Goal: Information Seeking & Learning: Learn about a topic

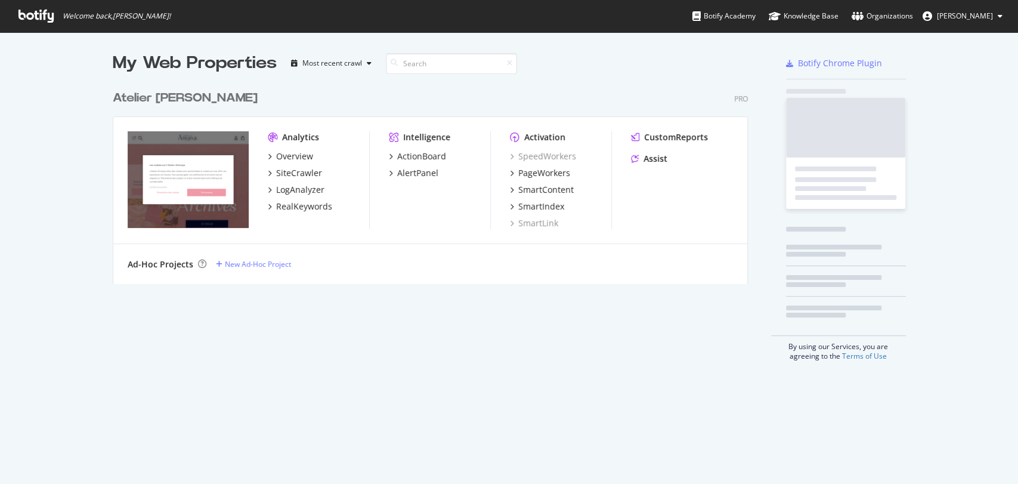
scroll to position [473, 997]
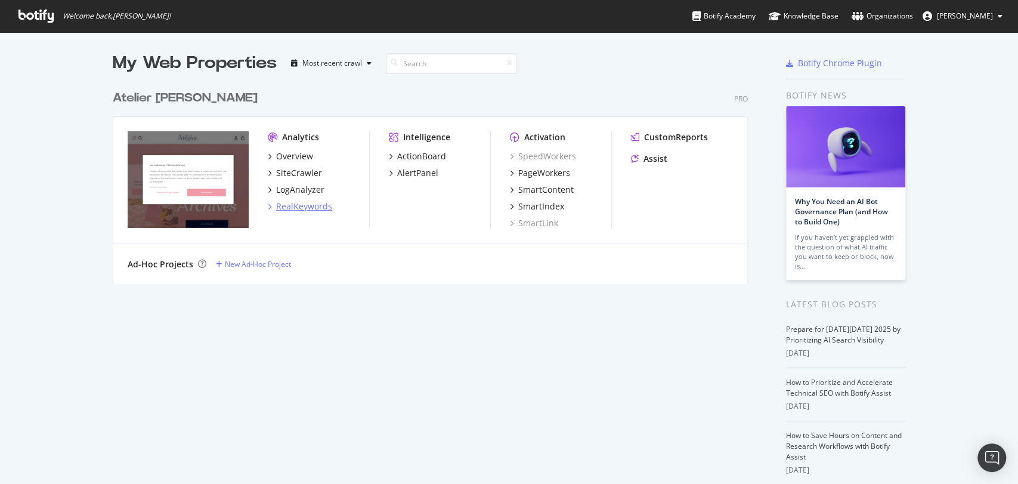
click at [295, 202] on div "RealKeywords" at bounding box center [304, 206] width 56 height 12
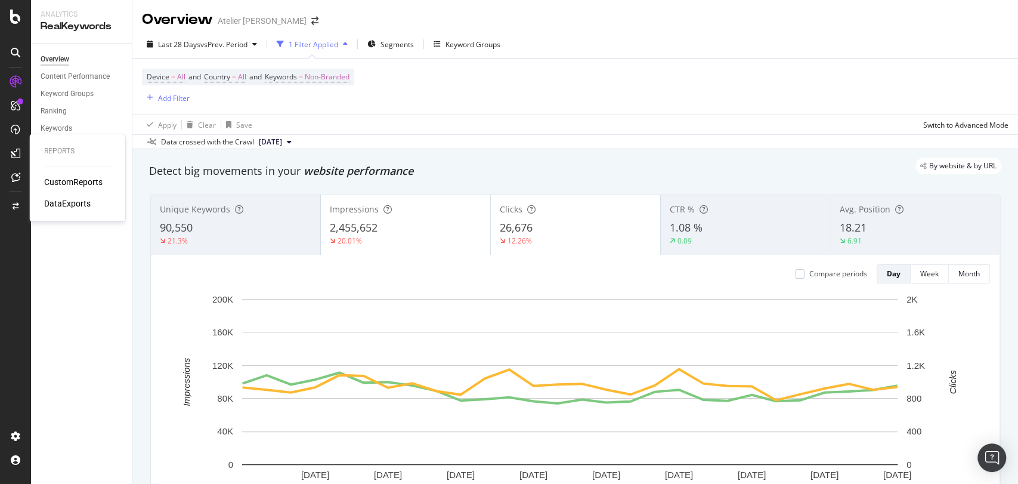
click at [67, 183] on div "CustomReports" at bounding box center [73, 182] width 58 height 12
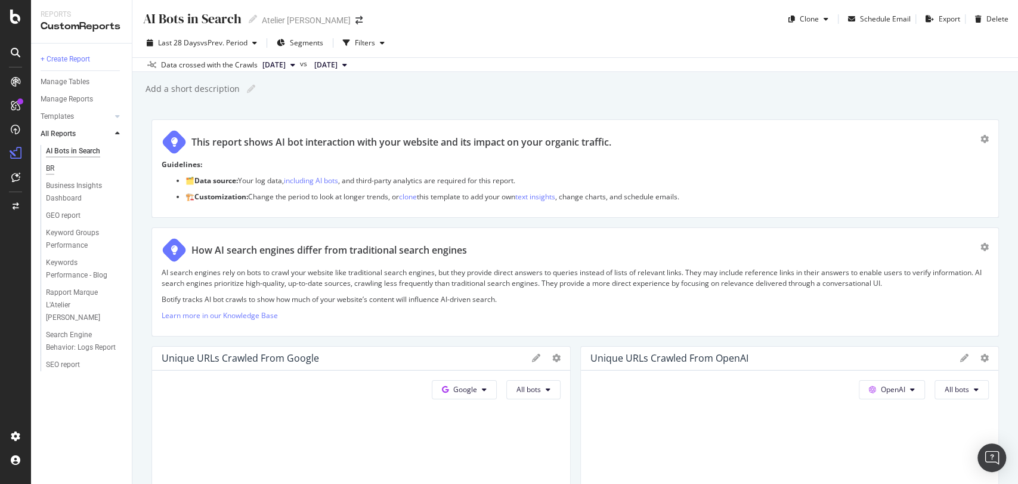
click at [50, 167] on div "BR" at bounding box center [50, 168] width 8 height 13
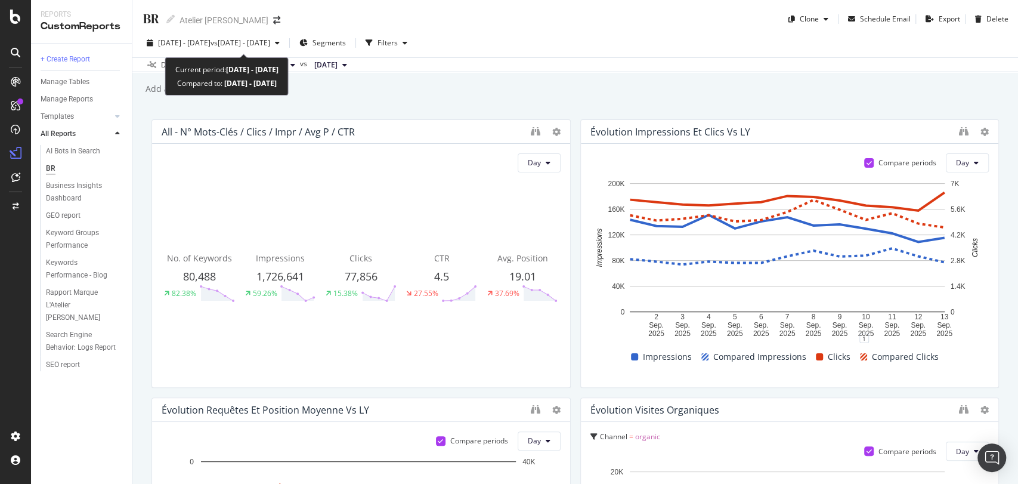
click at [285, 33] on button "2025 Sep. 1st - Sep. 13th vs 2024 Sep. 1st - Sep. 13th" at bounding box center [213, 42] width 143 height 19
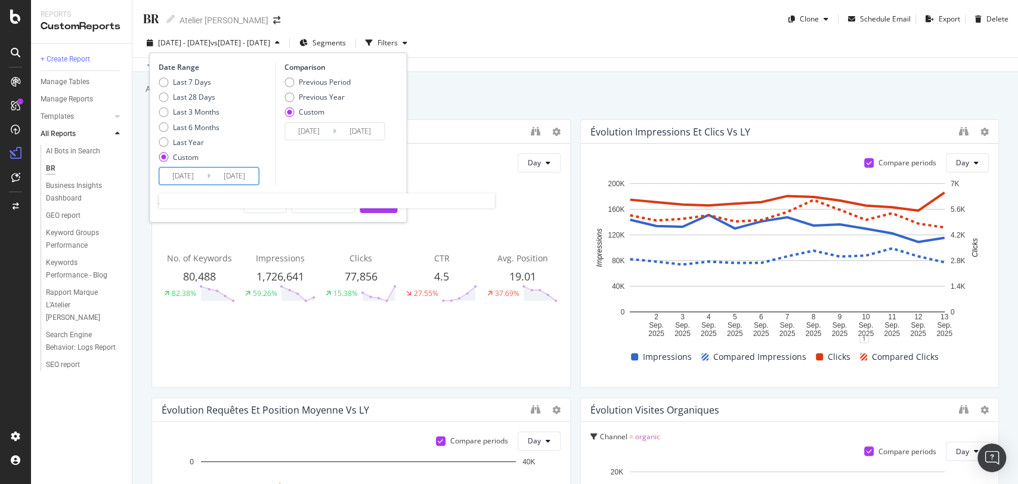
click at [248, 175] on input "2025/09/13" at bounding box center [235, 176] width 48 height 17
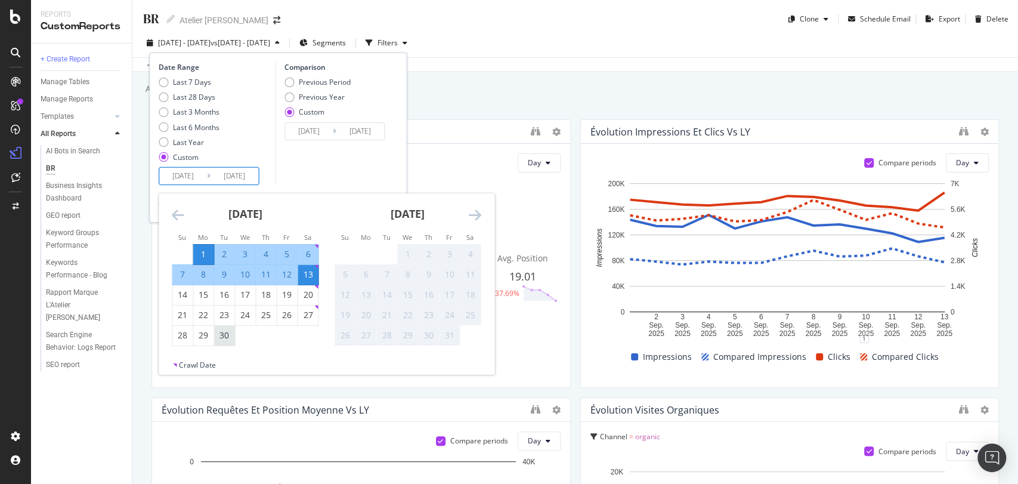
click at [215, 342] on div "30" at bounding box center [224, 336] width 20 height 20
type input "[DATE]"
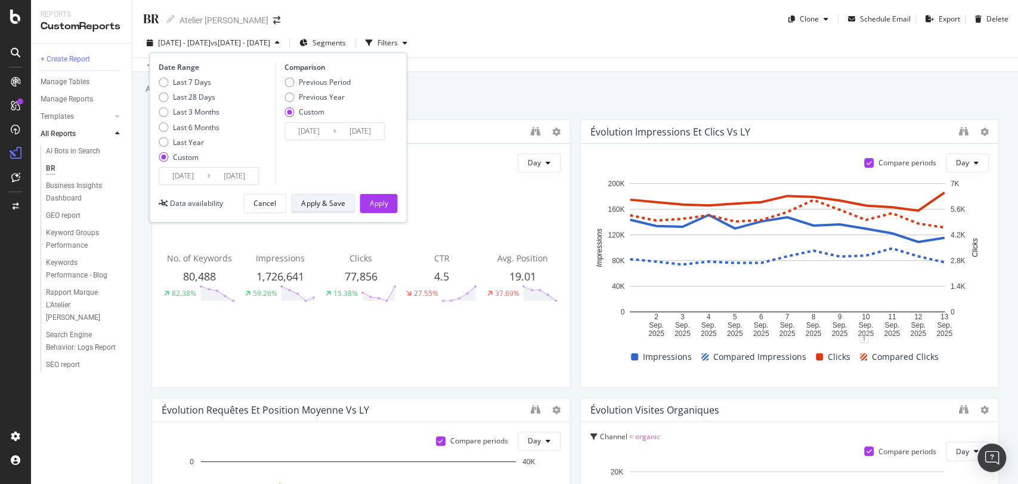
click at [329, 202] on div "Apply & Save" at bounding box center [323, 203] width 44 height 10
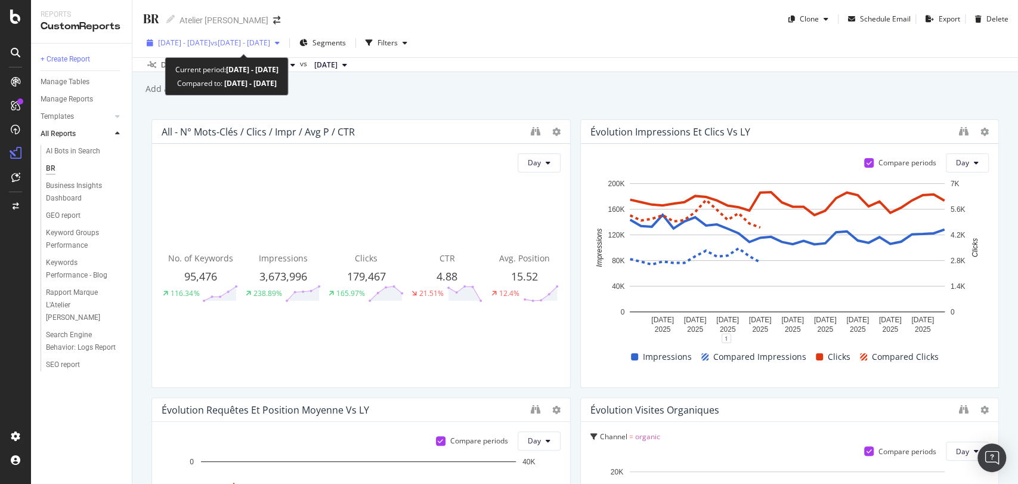
click at [285, 33] on button "2025 Sep. 1st - Sep. 30th vs 2024 Sep. 1st - Sep. 13th" at bounding box center [213, 42] width 143 height 19
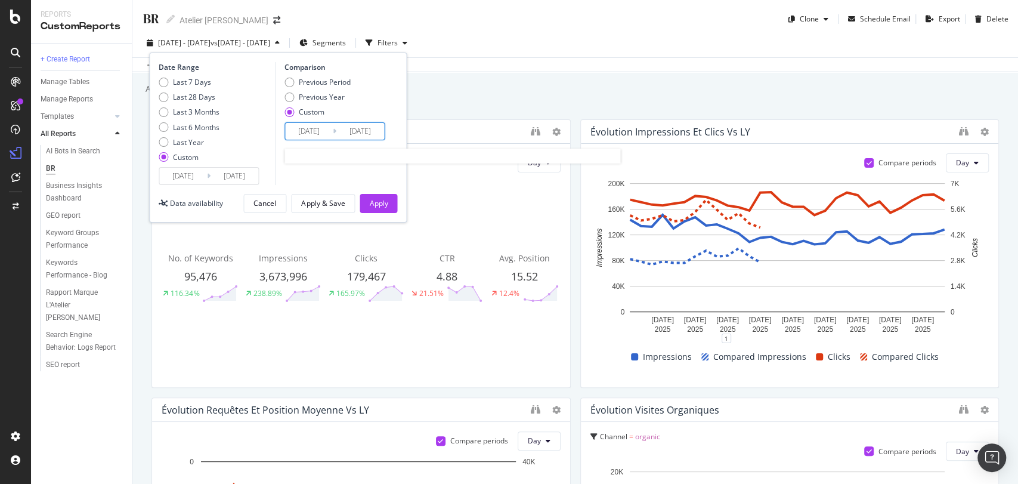
click at [365, 132] on input "2024/09/13" at bounding box center [360, 131] width 48 height 17
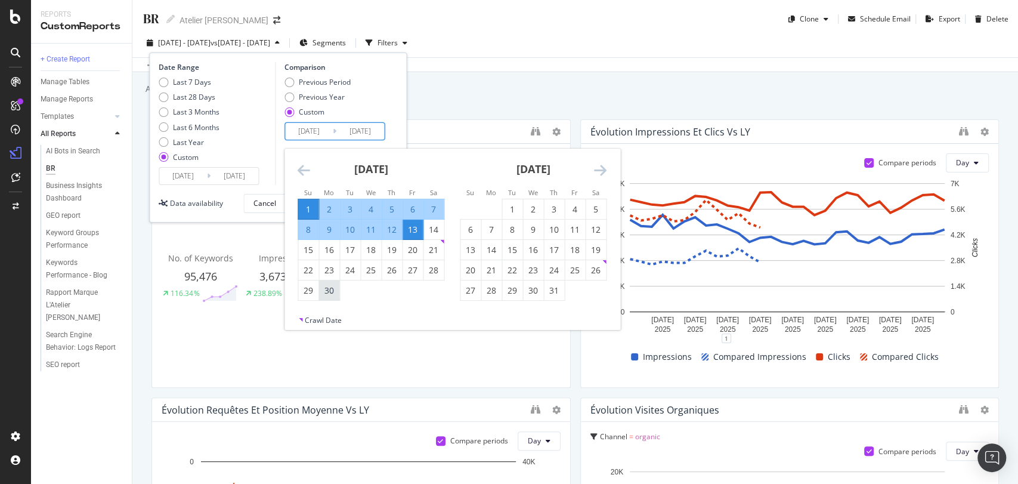
click at [333, 285] on div "30" at bounding box center [329, 291] width 20 height 12
type input "[DATE]"
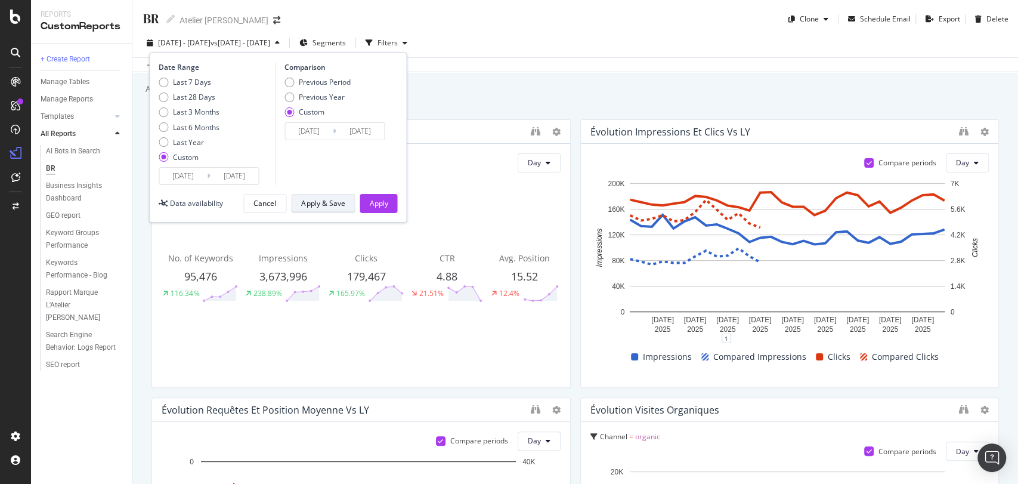
click at [316, 199] on div "Apply & Save" at bounding box center [323, 203] width 44 height 10
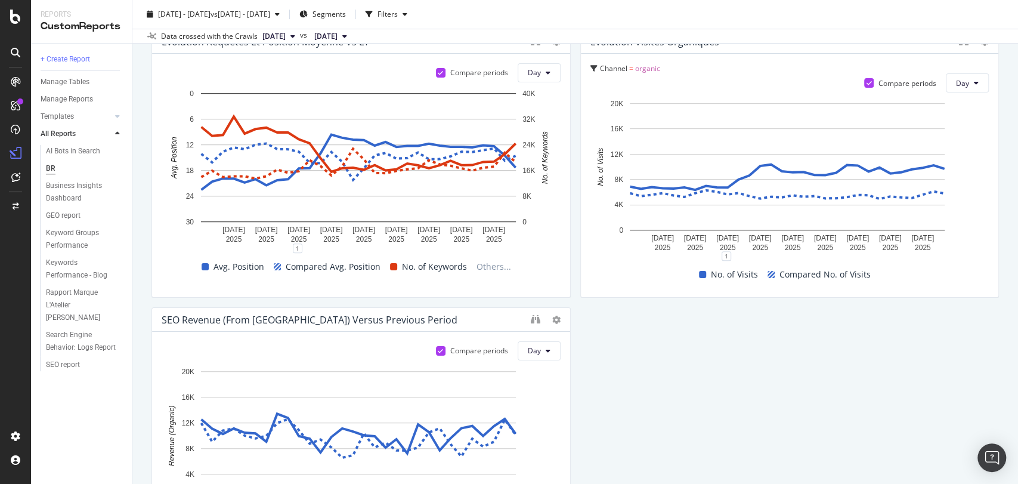
scroll to position [267, 0]
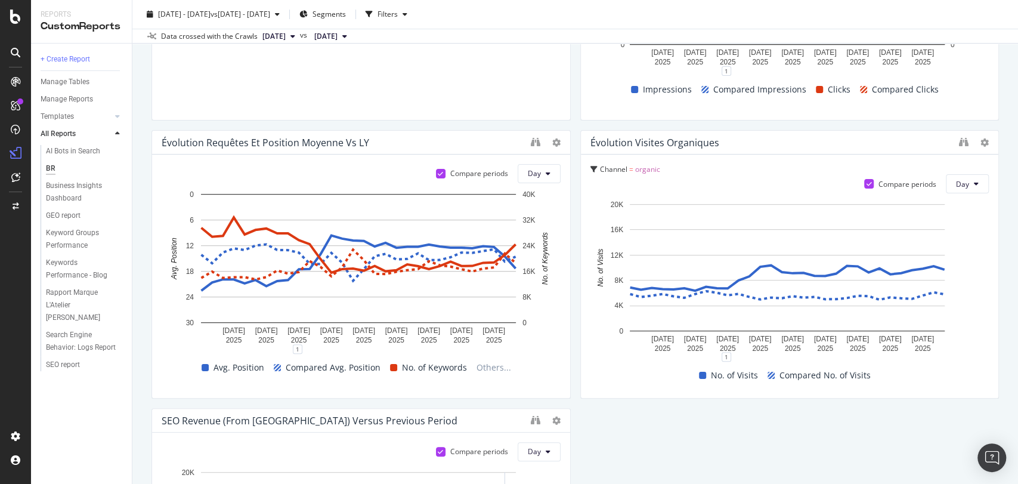
click at [959, 138] on icon "binoculars" at bounding box center [964, 142] width 10 height 10
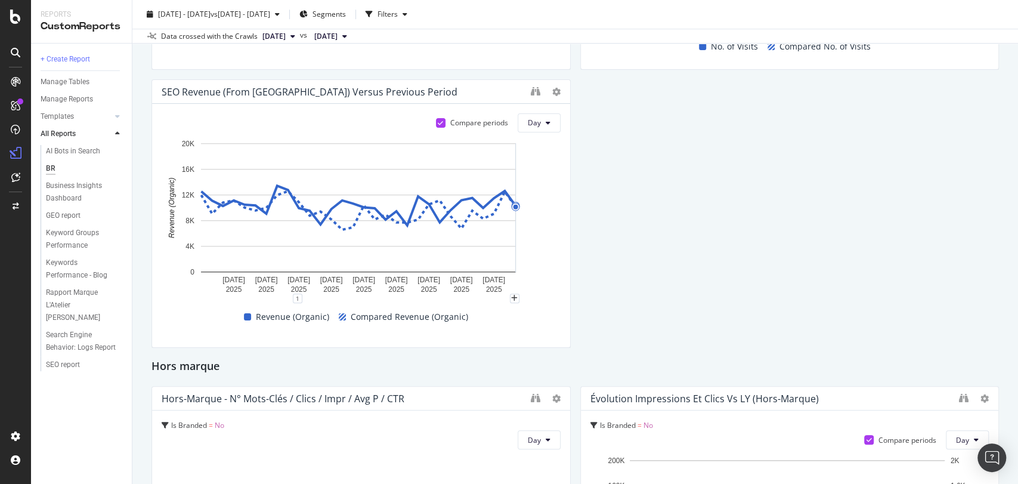
scroll to position [599, 0]
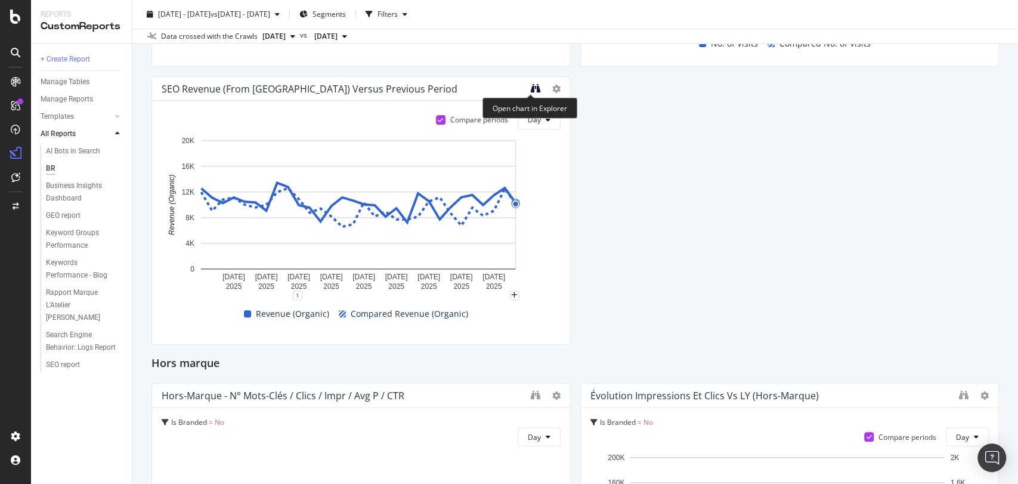
click at [534, 86] on icon "binoculars" at bounding box center [536, 89] width 10 height 10
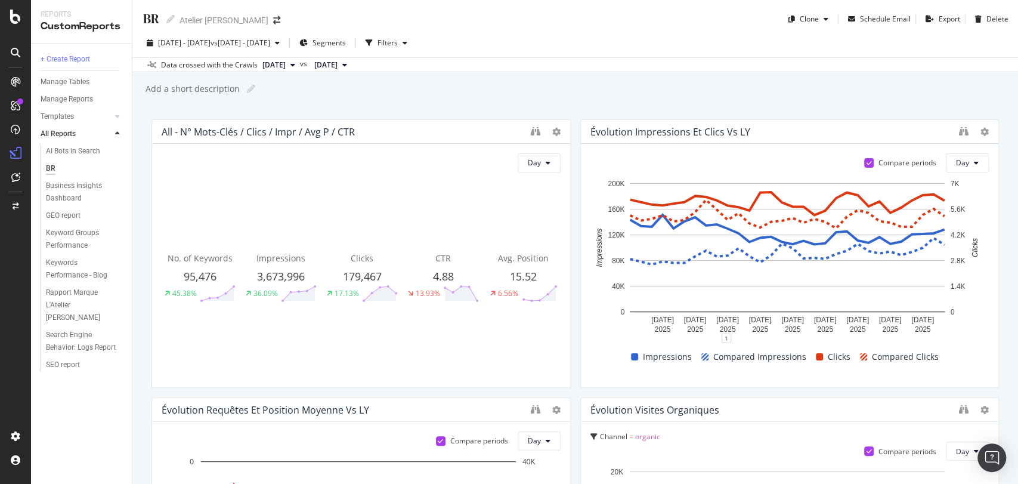
scroll to position [20, 0]
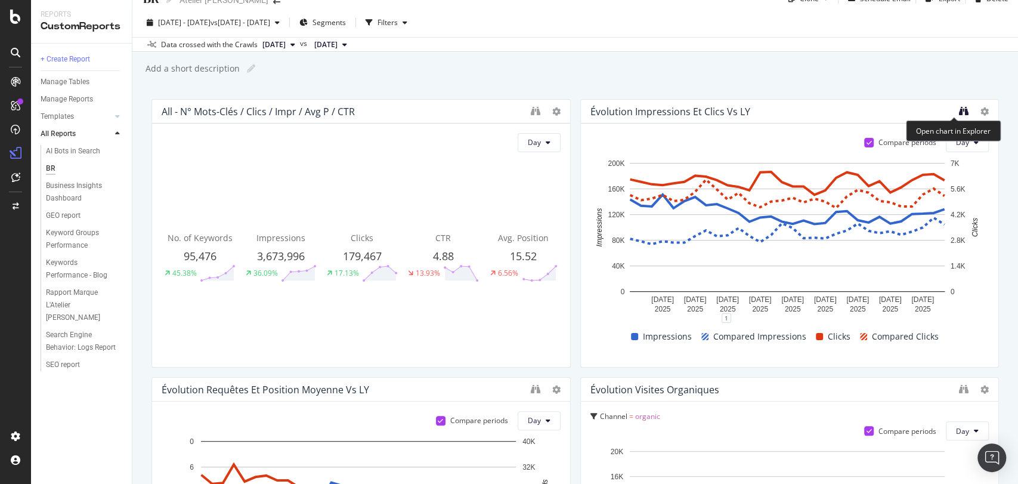
click at [959, 108] on icon "binoculars" at bounding box center [964, 111] width 10 height 10
click at [959, 110] on icon "binoculars" at bounding box center [964, 111] width 10 height 10
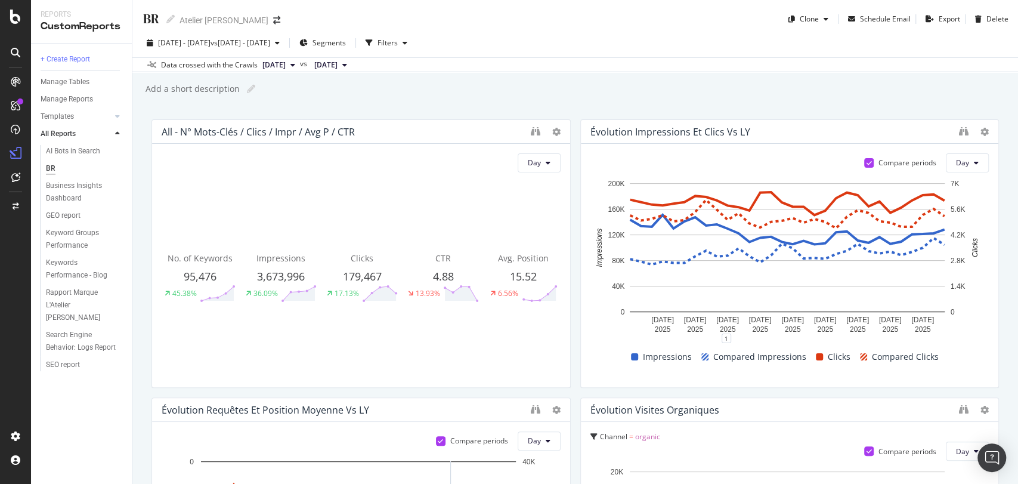
scroll to position [60, 0]
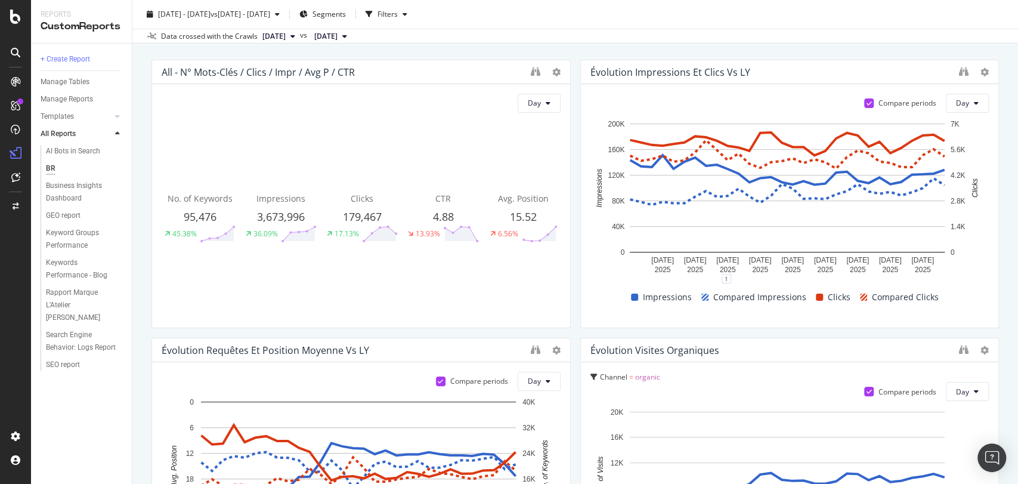
click at [514, 203] on span "Avg. Position" at bounding box center [523, 198] width 51 height 11
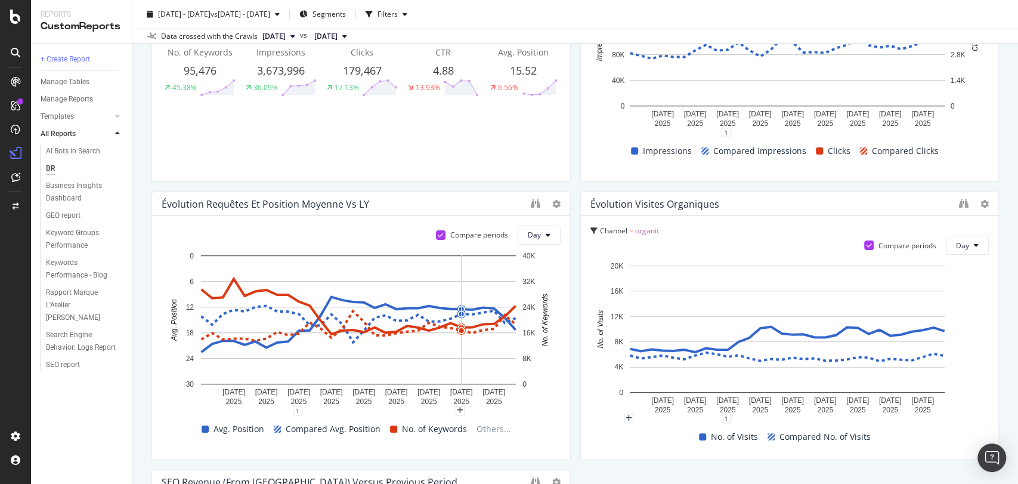
scroll to position [205, 0]
click at [531, 206] on icon "binoculars" at bounding box center [536, 204] width 10 height 10
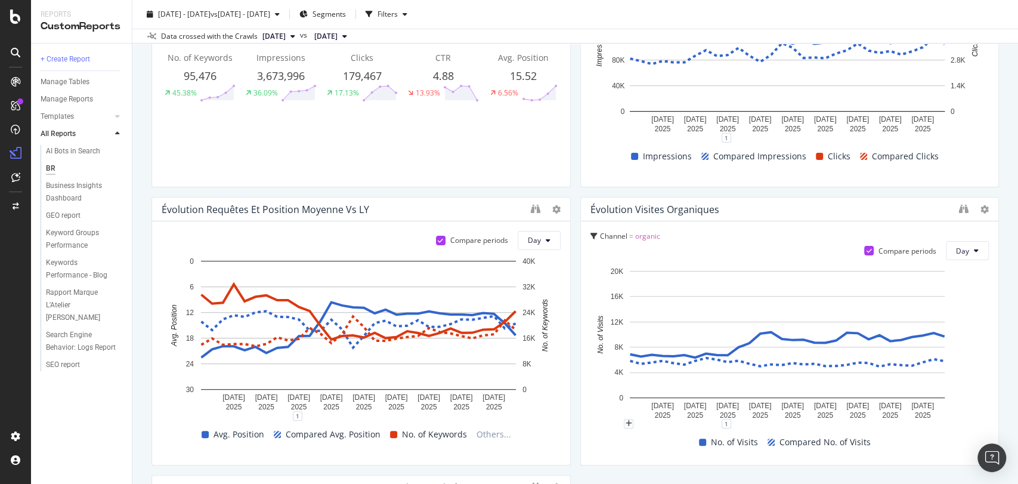
scroll to position [0, 0]
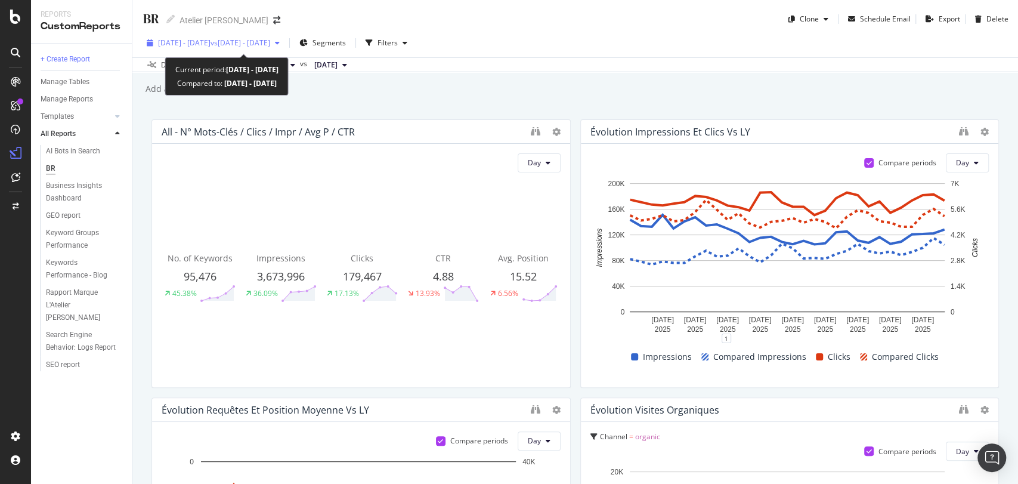
click at [285, 37] on div "2025 Sep. 1st - Sep. 30th vs 2024 Sep. 1st - Sep. 30th" at bounding box center [213, 43] width 143 height 18
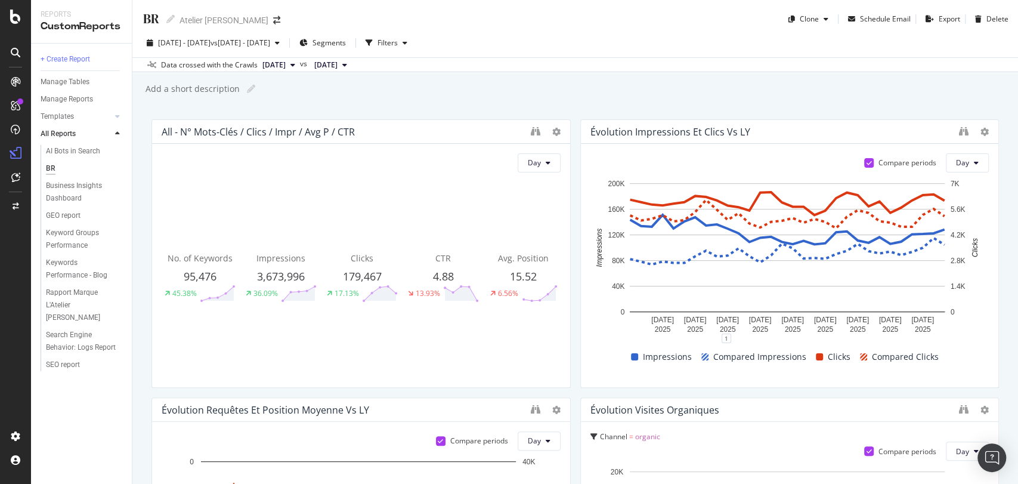
click at [508, 70] on div "Data crossed with the Crawls 2025 Sep. 27th vs 2024 Sep. 21st" at bounding box center [575, 64] width 886 height 14
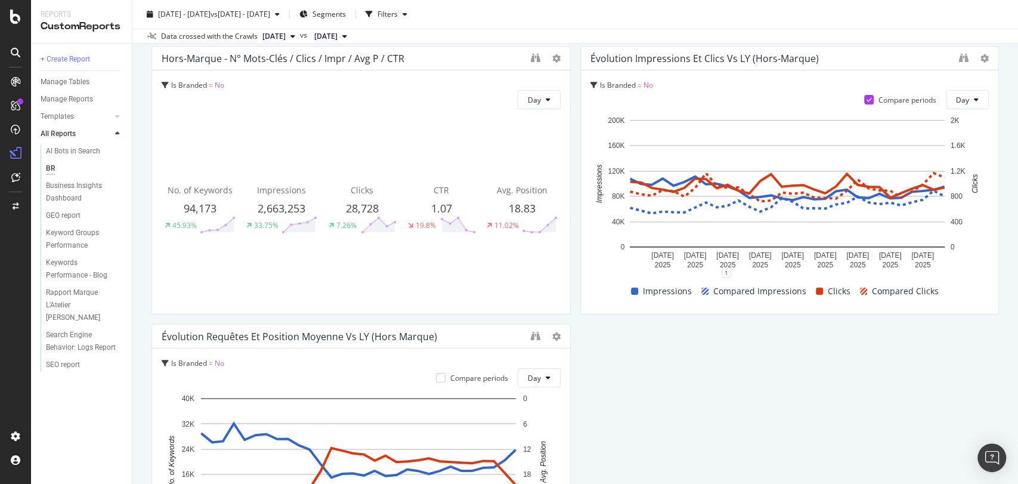
scroll to position [933, 0]
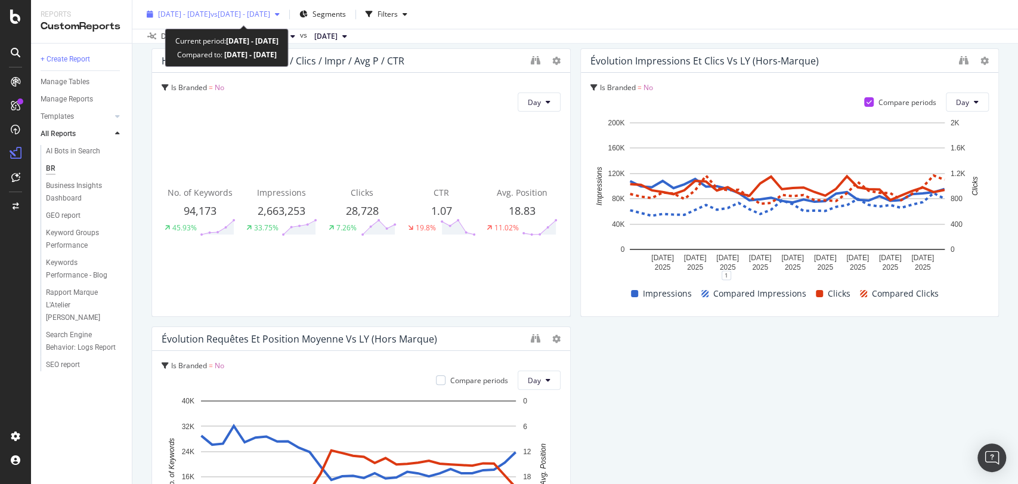
click at [264, 17] on span "vs 2024 Sep. 1st - Sep. 30th" at bounding box center [241, 14] width 60 height 10
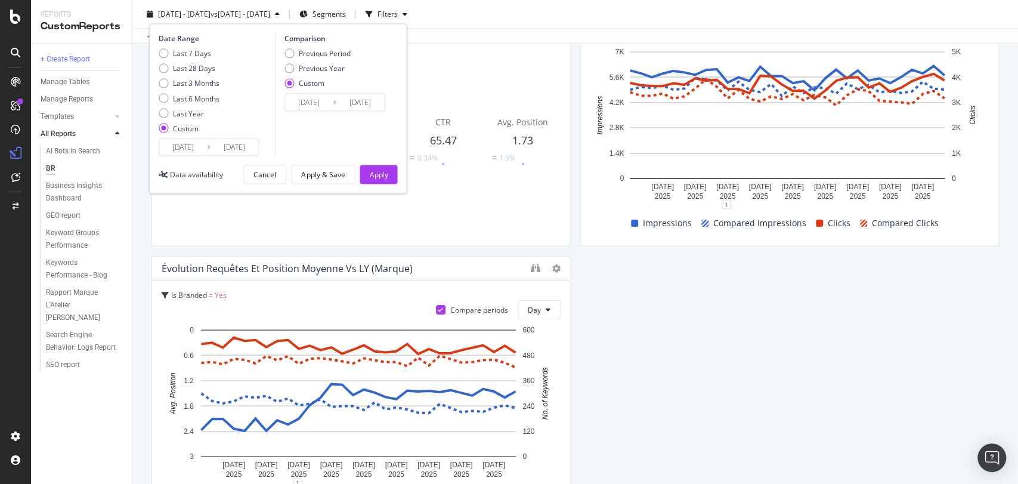
scroll to position [1588, 0]
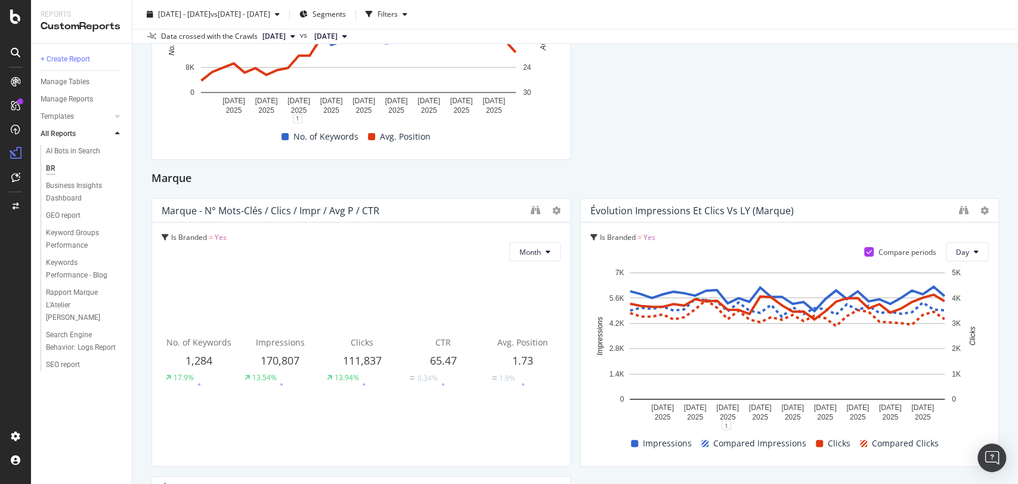
scroll to position [1368, 0]
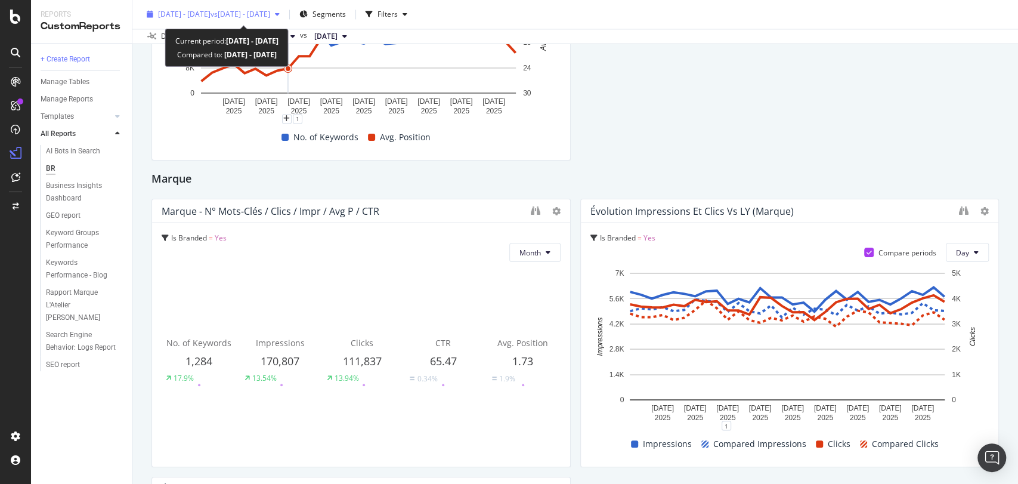
click at [237, 8] on div "2025 Sep. 1st - Sep. 30th vs 2024 Sep. 1st - Sep. 30th" at bounding box center [213, 14] width 143 height 18
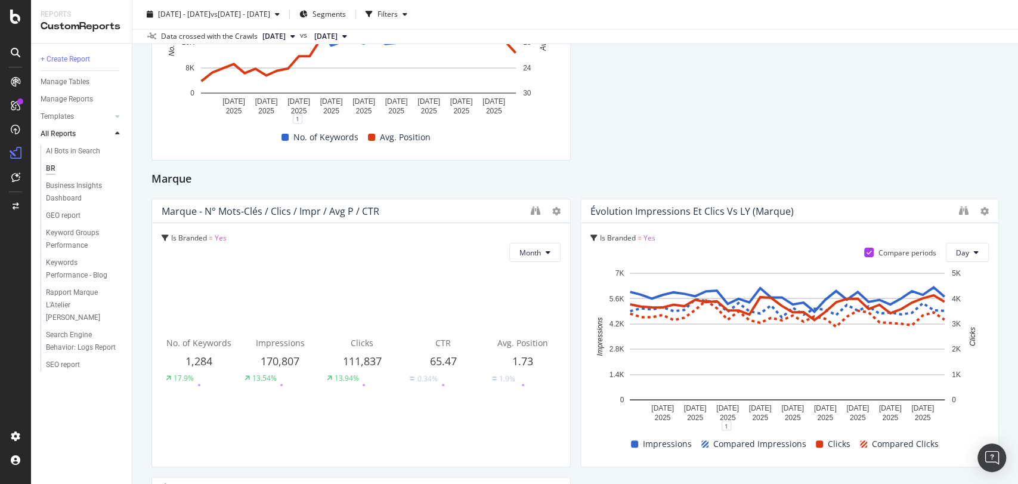
click at [740, 139] on div "All - N° mots-clés / Clics / Impr / Avg P / CTR Day No. of Keywords 95,476 45.3…" at bounding box center [576, 165] width 848 height 2826
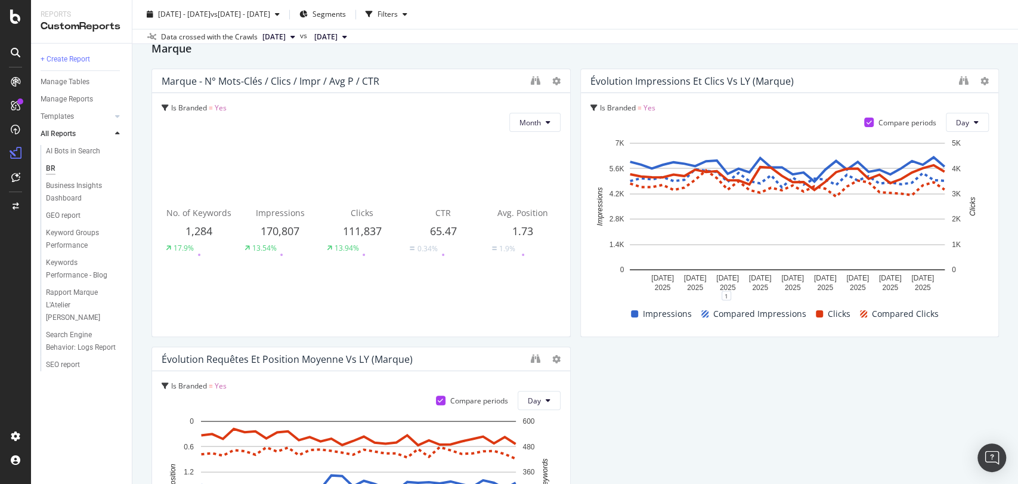
scroll to position [1497, 0]
click at [693, 408] on div "All - N° mots-clés / Clics / Impr / Avg P / CTR Day No. of Keywords 95,476 45.3…" at bounding box center [576, 35] width 848 height 2826
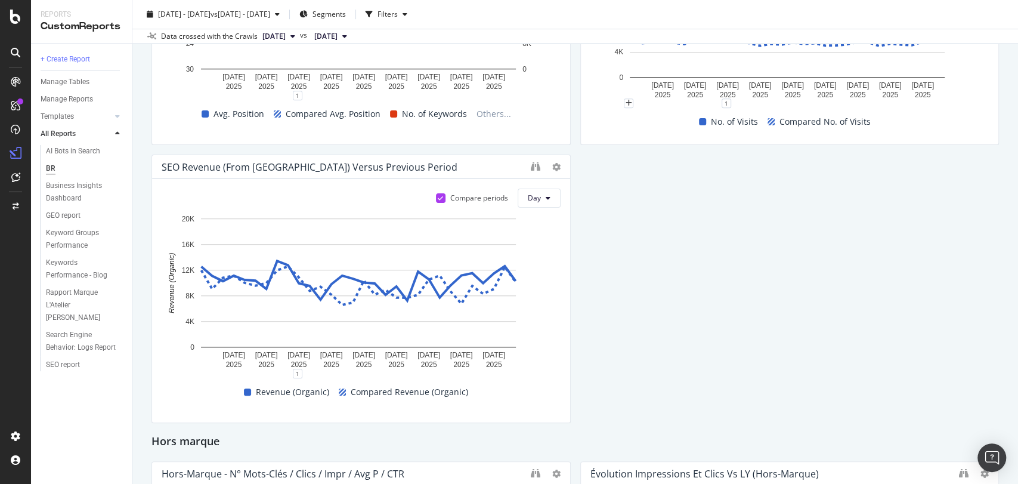
scroll to position [520, 0]
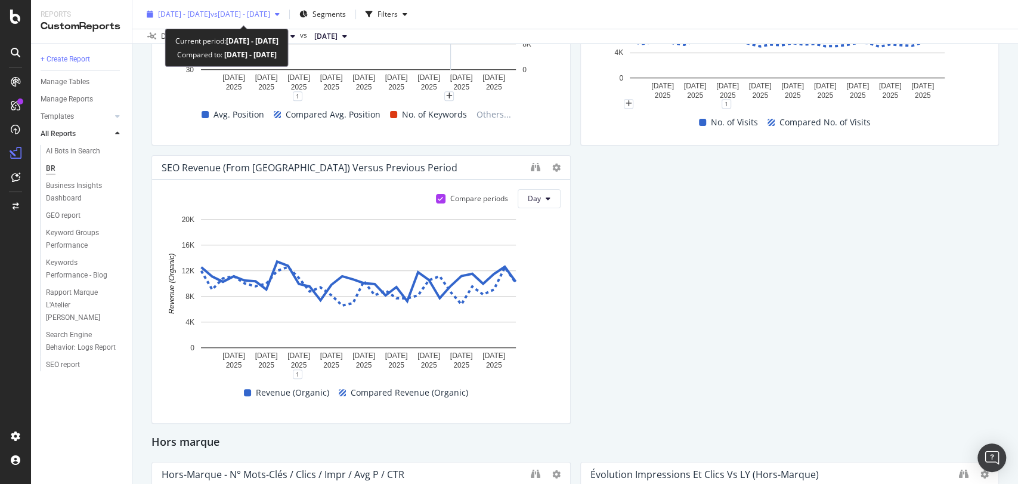
click at [256, 5] on div "2025 Sep. 1st - Sep. 30th vs 2024 Sep. 1st - Sep. 30th" at bounding box center [213, 14] width 143 height 18
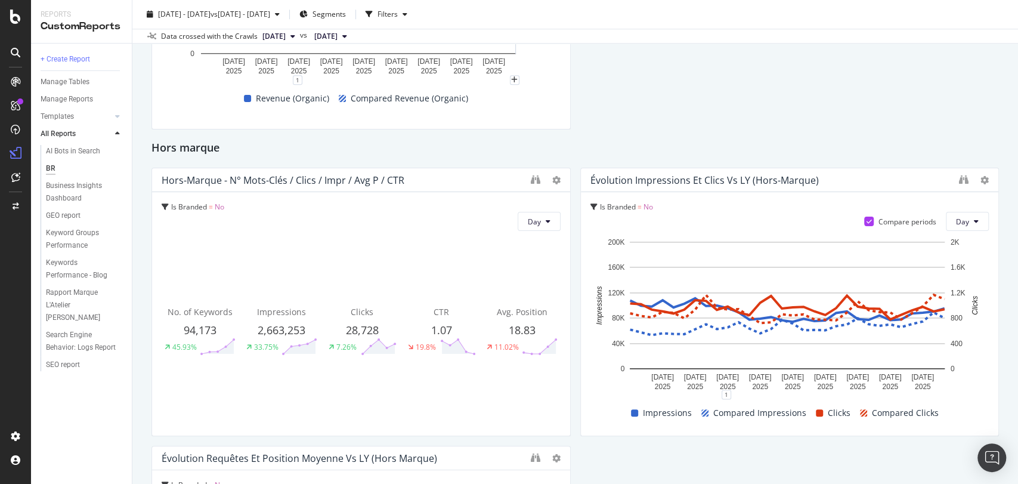
scroll to position [815, 0]
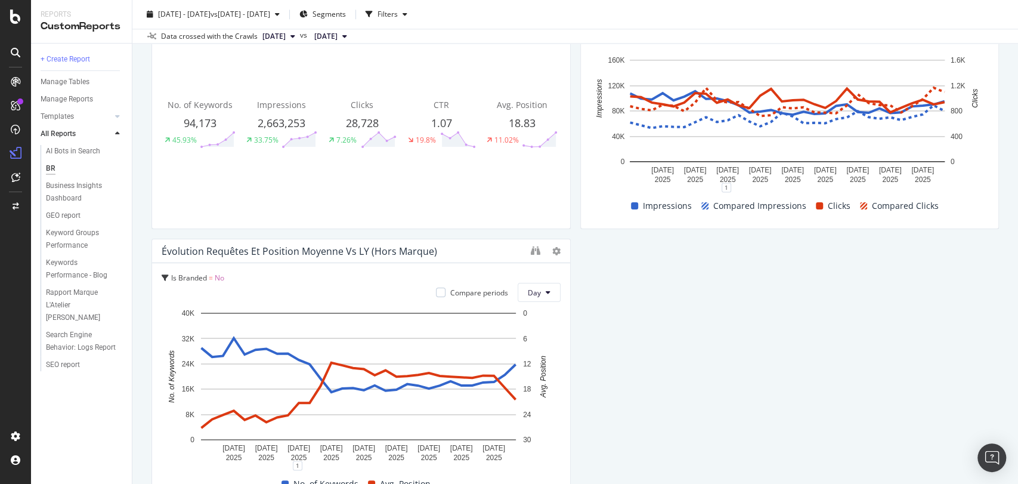
scroll to position [1124, 0]
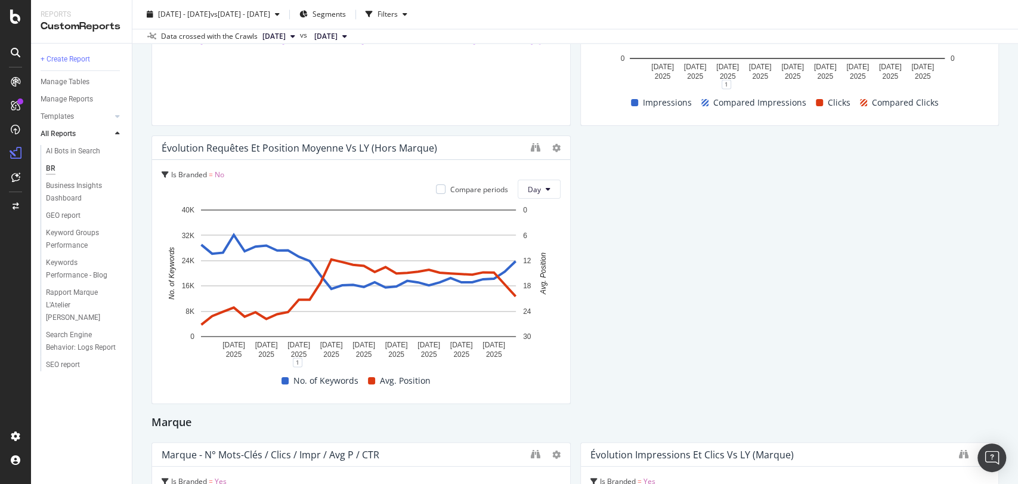
click at [550, 388] on div "No. of Keywords Avg. Position" at bounding box center [356, 381] width 399 height 18
click at [236, 78] on div "No. of Keywords 94,173 45.93%" at bounding box center [200, 20] width 77 height 190
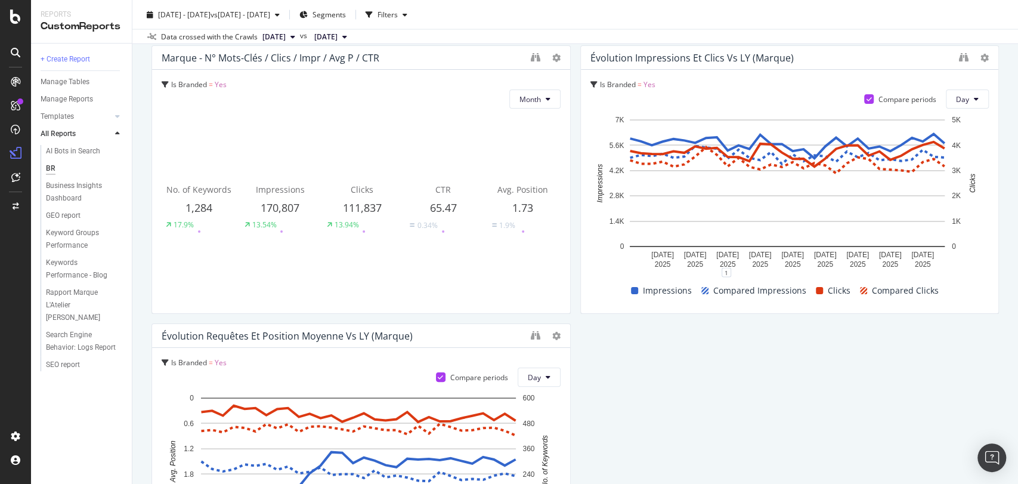
scroll to position [1522, 0]
click at [724, 422] on div "All - N° mots-clés / Clics / Impr / Avg P / CTR Day No. of Keywords 95,476 45.3…" at bounding box center [576, 11] width 848 height 2826
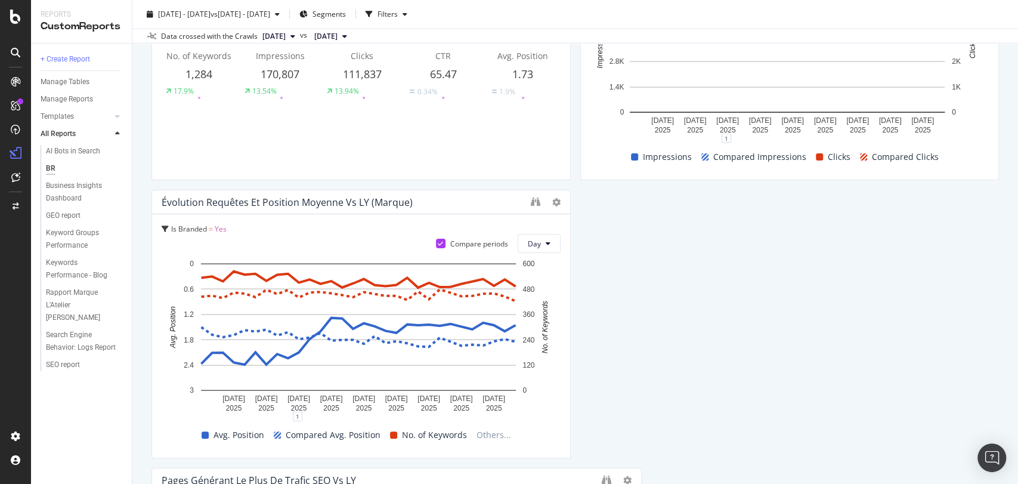
scroll to position [1723, 0]
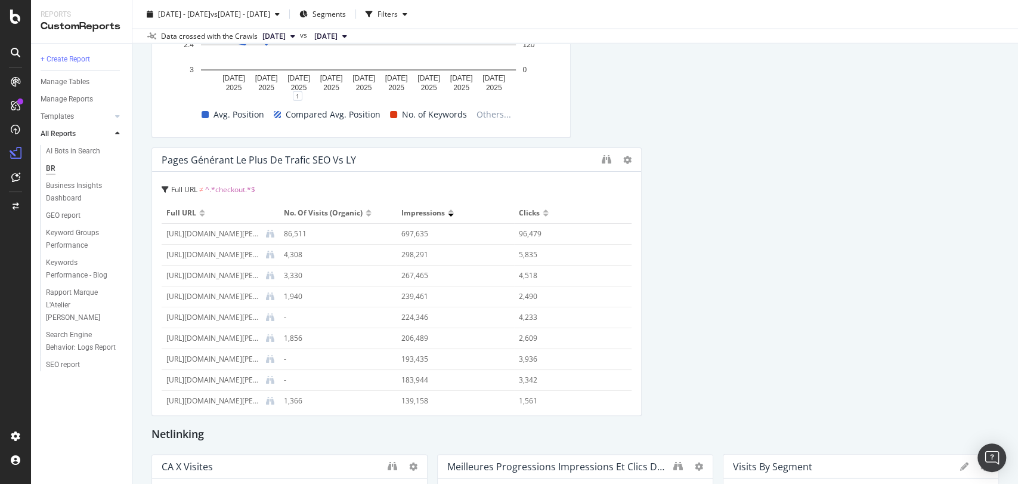
scroll to position [1974, 0]
click at [602, 165] on icon "binoculars" at bounding box center [607, 161] width 10 height 10
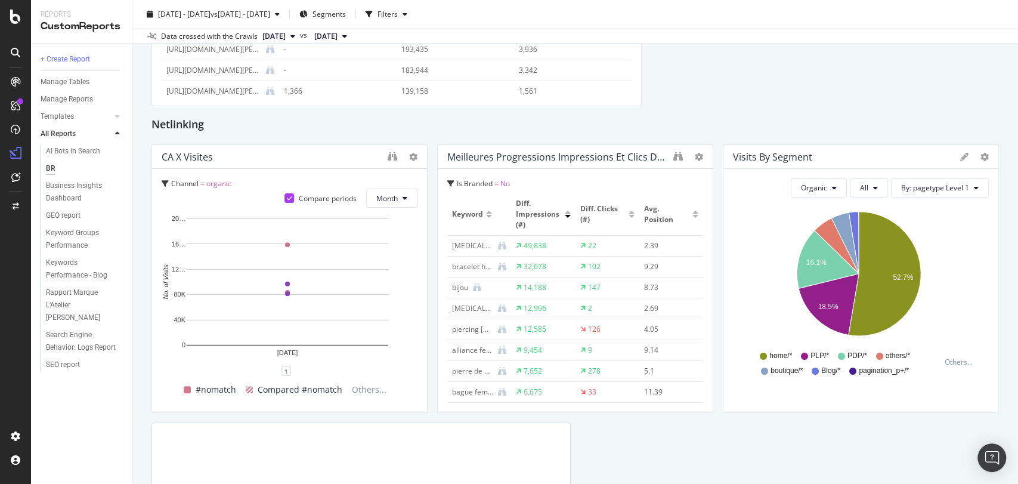
scroll to position [2287, 0]
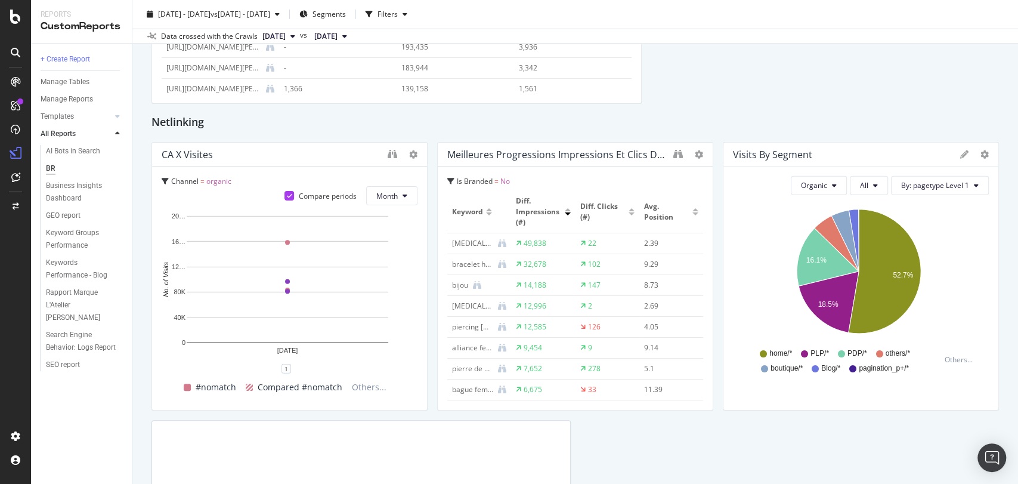
click at [553, 155] on div "Meilleures progressions impressions et clics des mots-clés vs LY (hors marque)" at bounding box center [557, 155] width 220 height 12
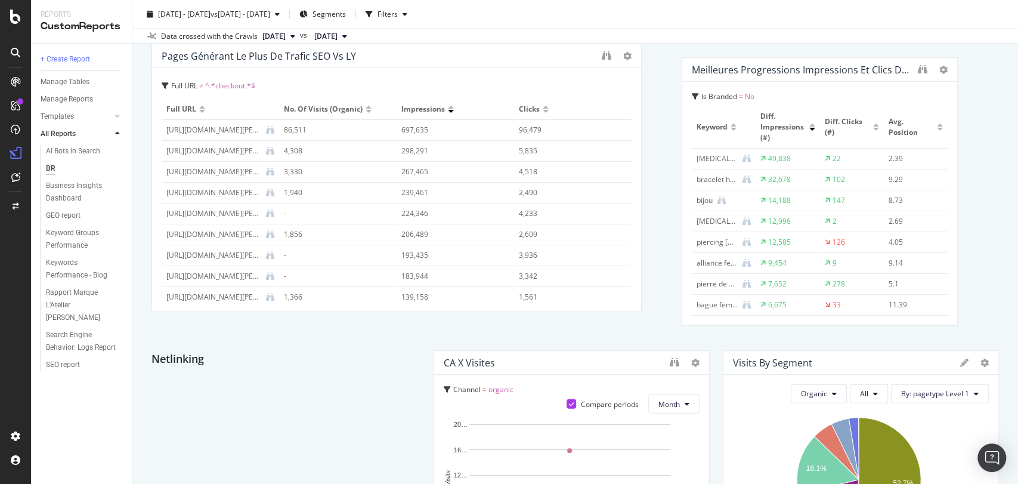
scroll to position [2014, 0]
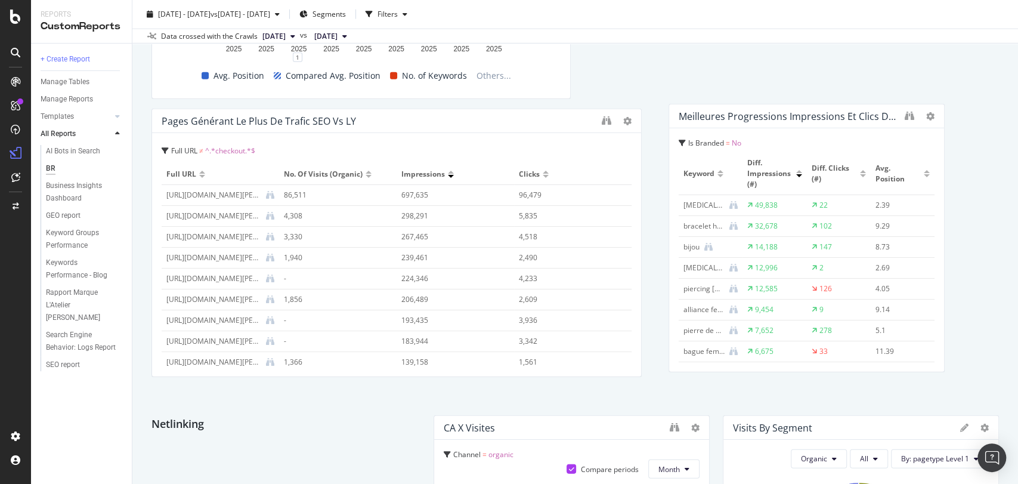
drag, startPoint x: 553, startPoint y: 155, endPoint x: 798, endPoint y: 88, distance: 254.2
click at [784, 115] on div "Meilleures progressions impressions et clics des mots-clés vs LY (hors marque)" at bounding box center [789, 116] width 220 height 12
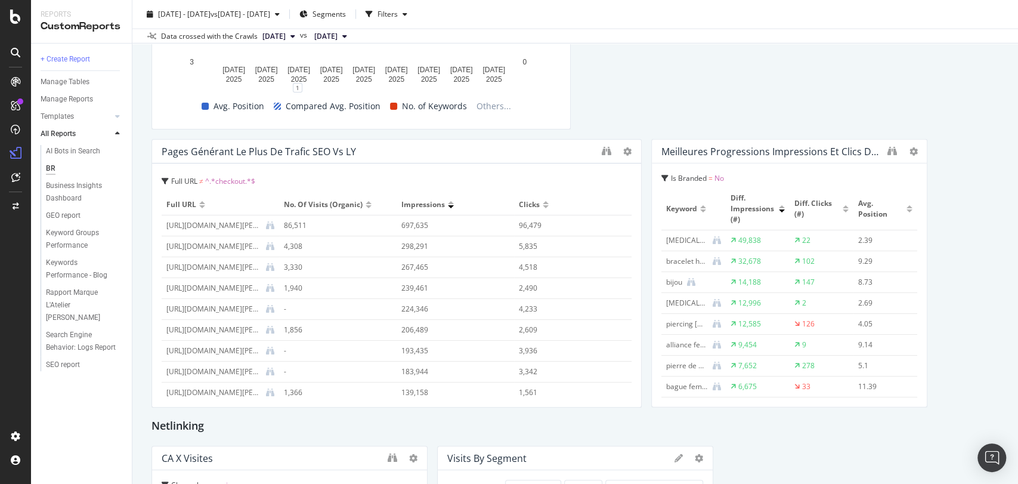
scroll to position [1980, 0]
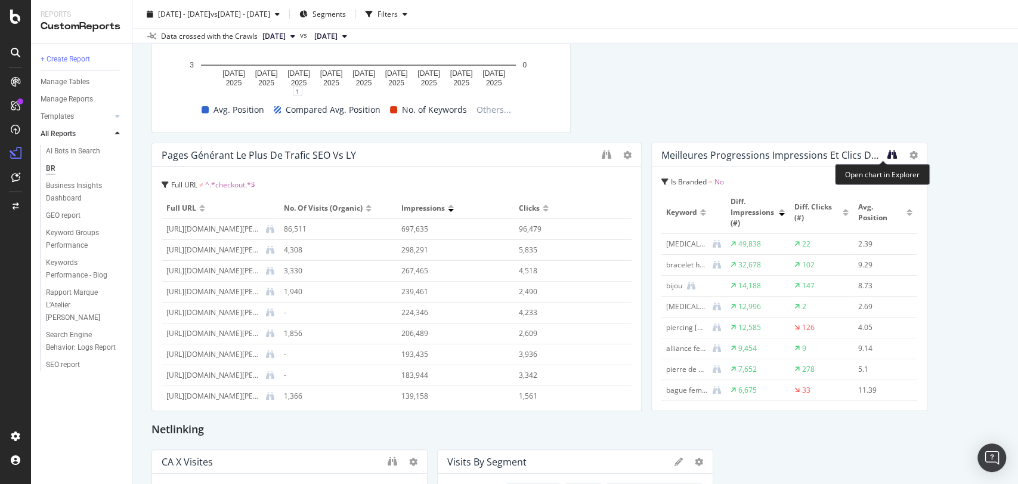
click at [888, 154] on icon "binoculars" at bounding box center [893, 155] width 10 height 10
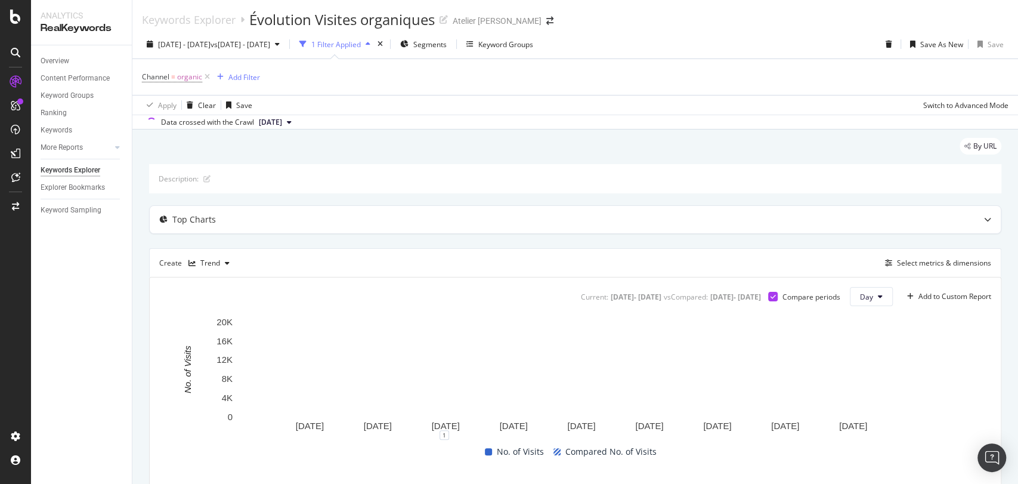
scroll to position [132, 0]
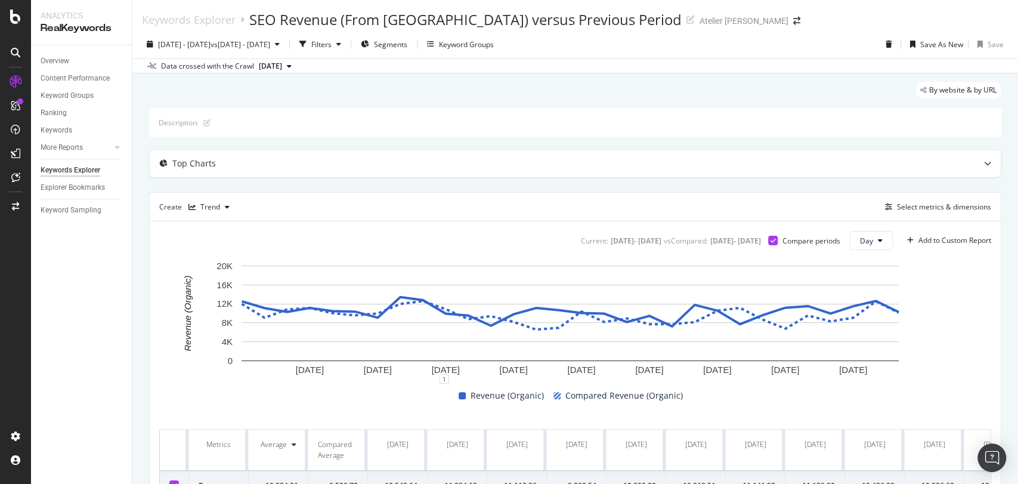
click at [776, 26] on div "Keywords Explorer SEO Revenue (From GA) versus Previous Period Atelier Amaya" at bounding box center [575, 15] width 886 height 30
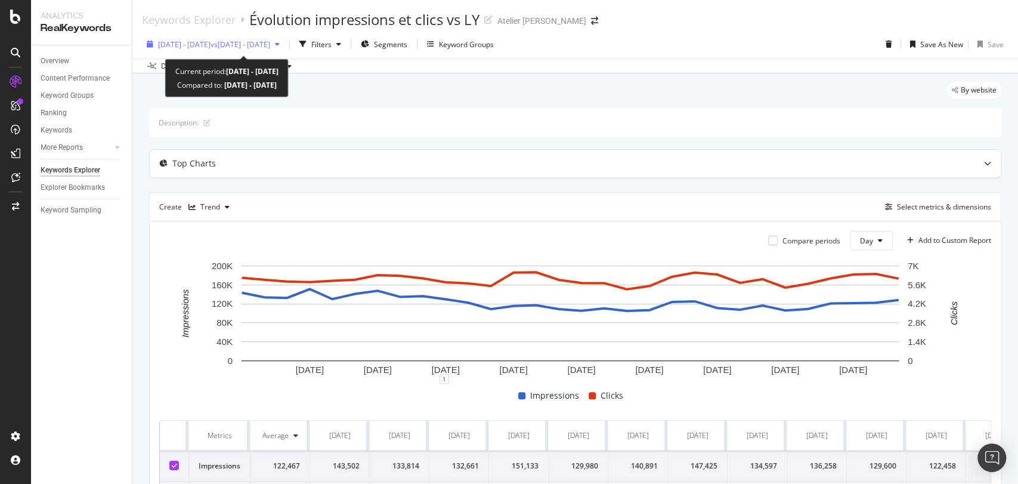
click at [280, 44] on icon "button" at bounding box center [277, 44] width 5 height 7
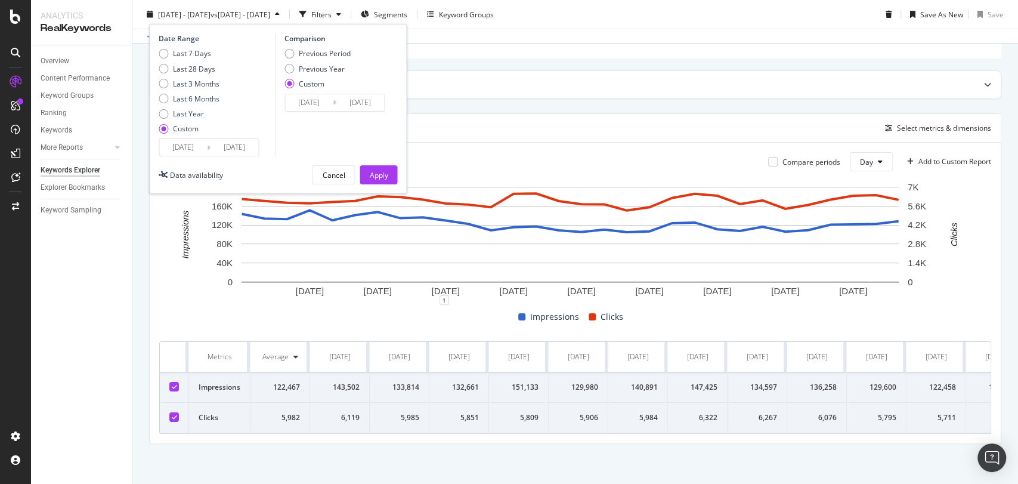
scroll to position [79, 0]
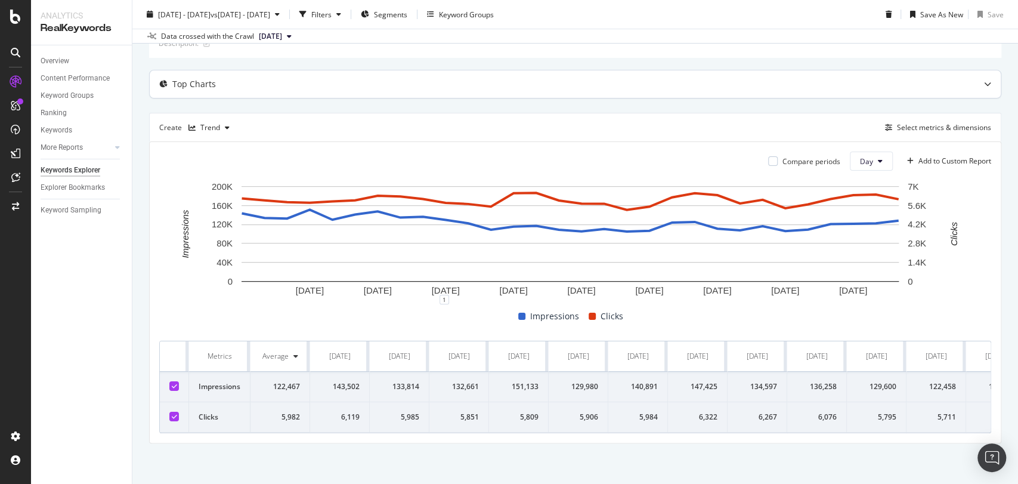
click at [653, 78] on div "Top Charts" at bounding box center [552, 84] width 804 height 12
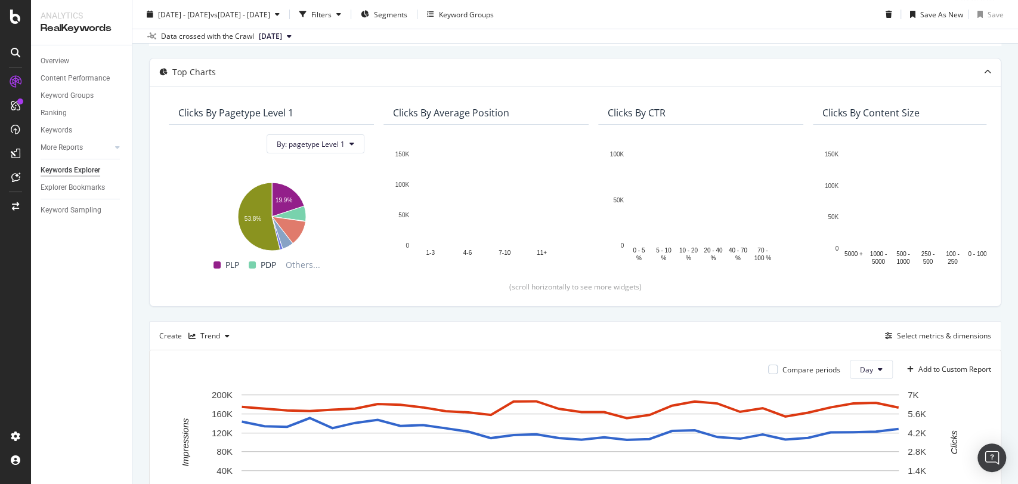
scroll to position [0, 0]
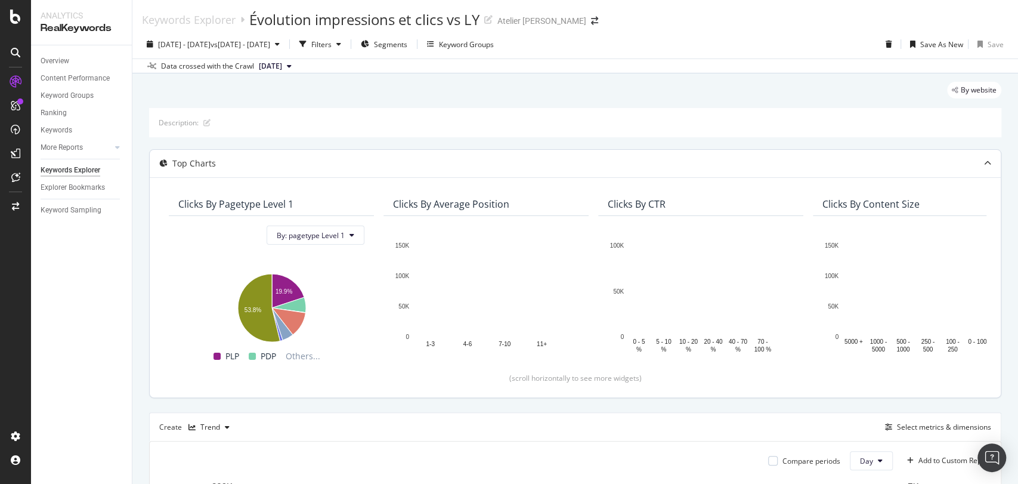
scroll to position [318, 0]
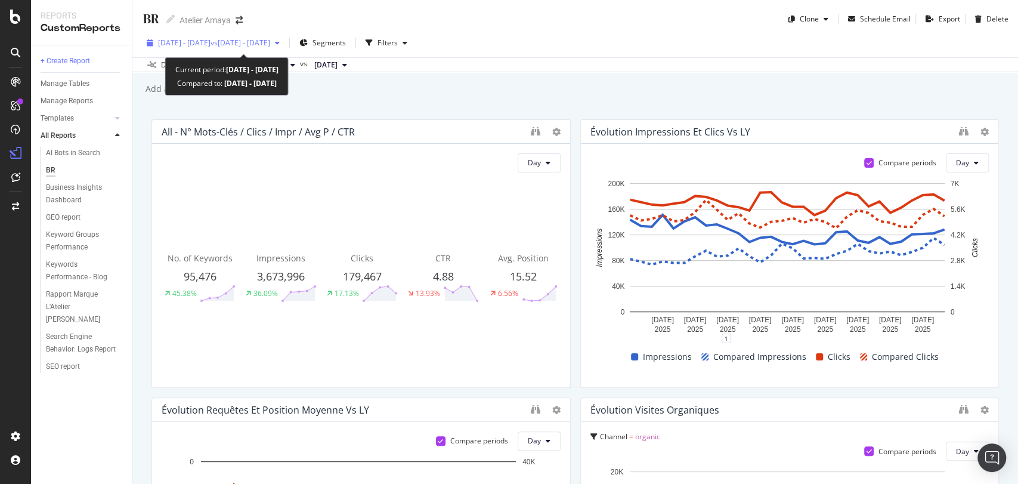
click at [252, 44] on span "vs [DATE] - [DATE]" at bounding box center [241, 43] width 60 height 10
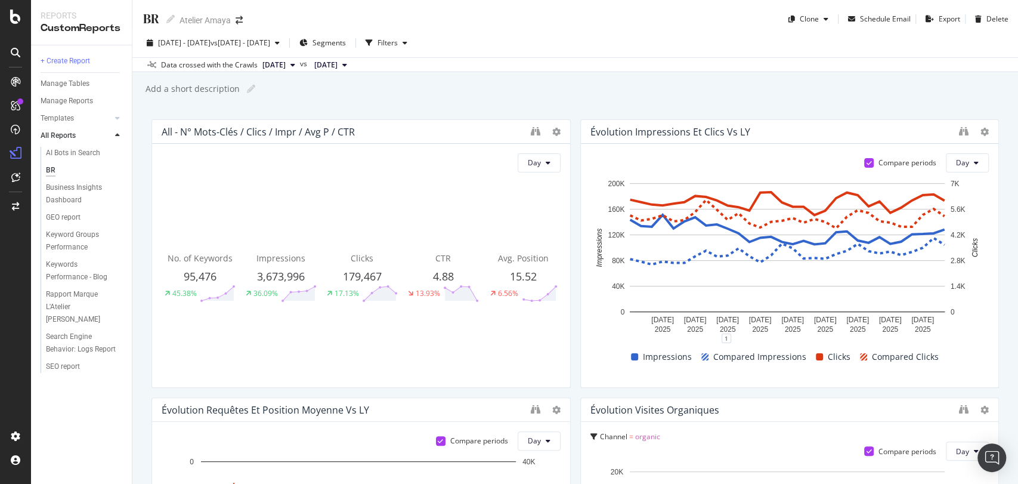
click at [487, 85] on div "Add a short description Add a short description" at bounding box center [581, 89] width 874 height 18
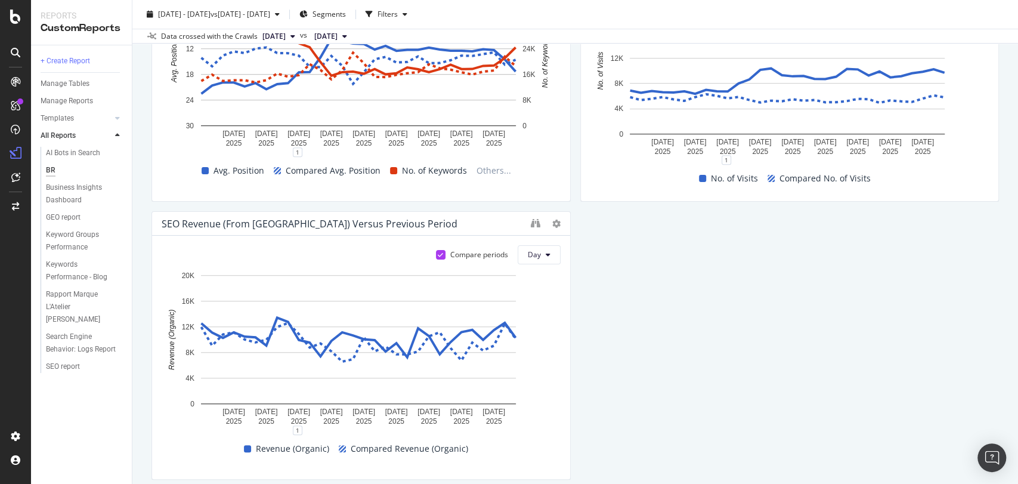
scroll to position [468, 0]
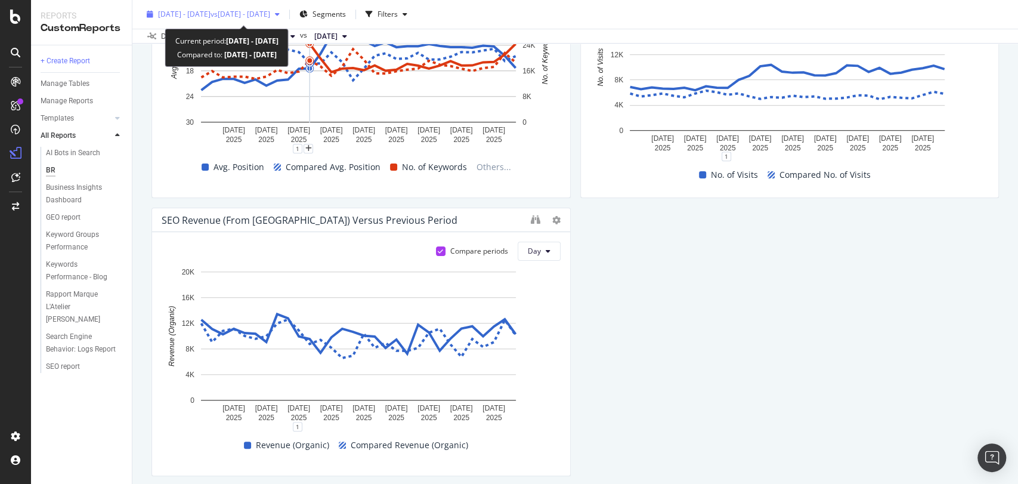
click at [270, 14] on span "vs 2024 Sep. 1st - Sep. 30th" at bounding box center [241, 14] width 60 height 10
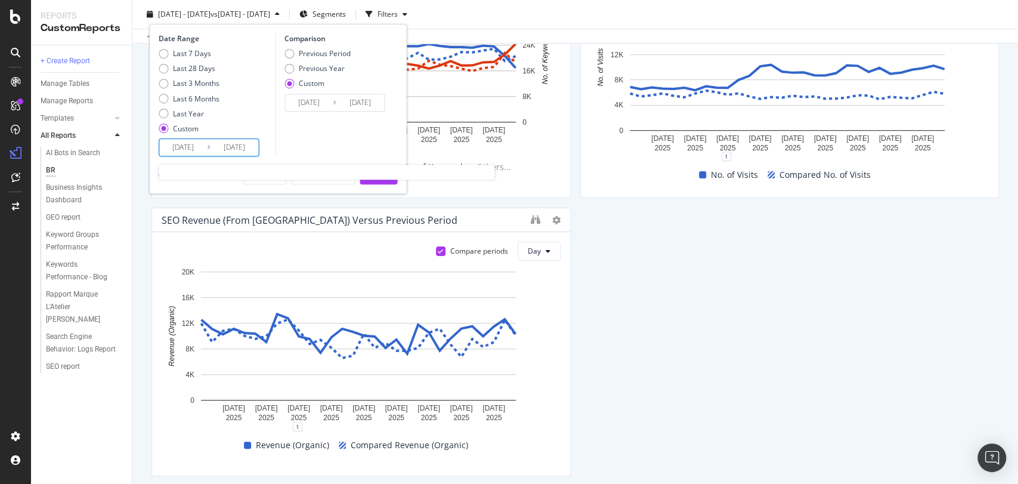
click at [187, 147] on input "[DATE]" at bounding box center [183, 147] width 48 height 17
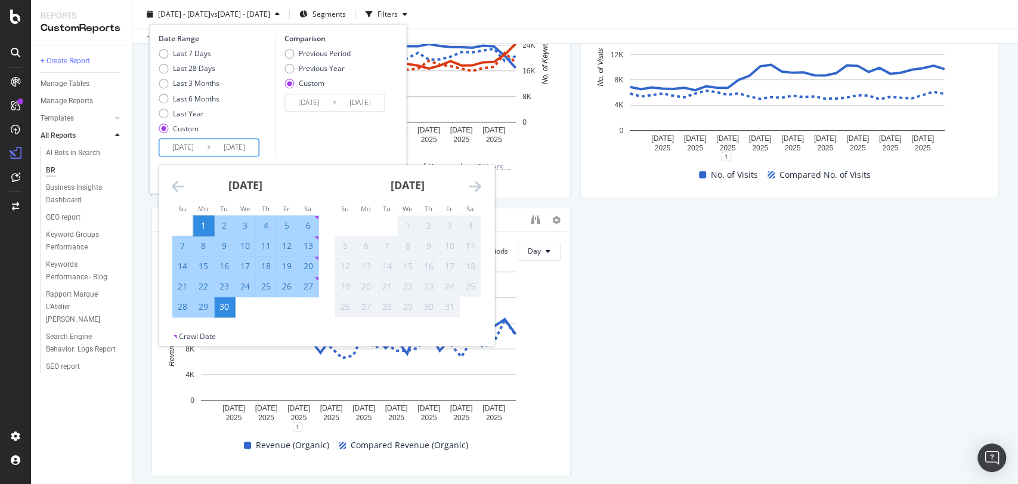
click at [178, 180] on icon "Move backward to switch to the previous month." at bounding box center [178, 186] width 13 height 14
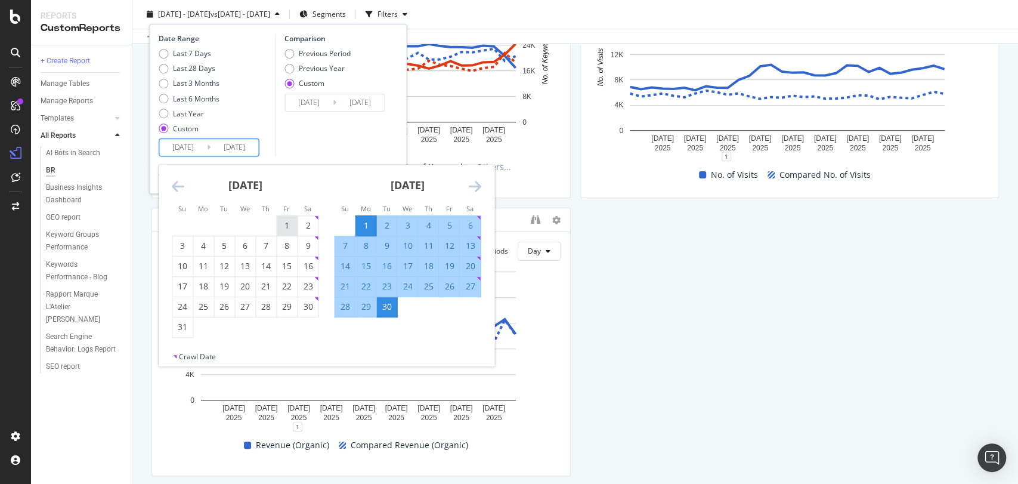
click at [278, 225] on div "1" at bounding box center [287, 226] width 20 height 12
type input "2025/08/01"
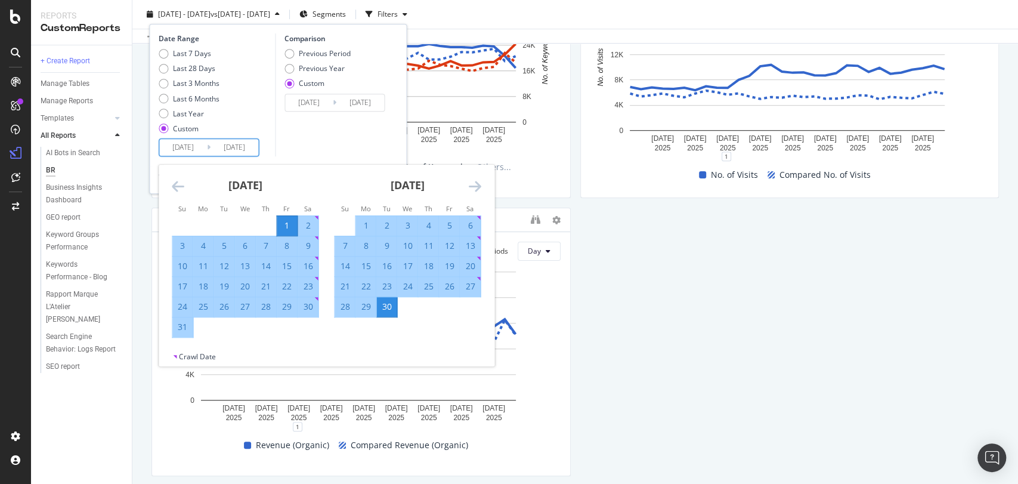
click at [187, 330] on div "31" at bounding box center [182, 327] width 20 height 12
type input "2025/08/31"
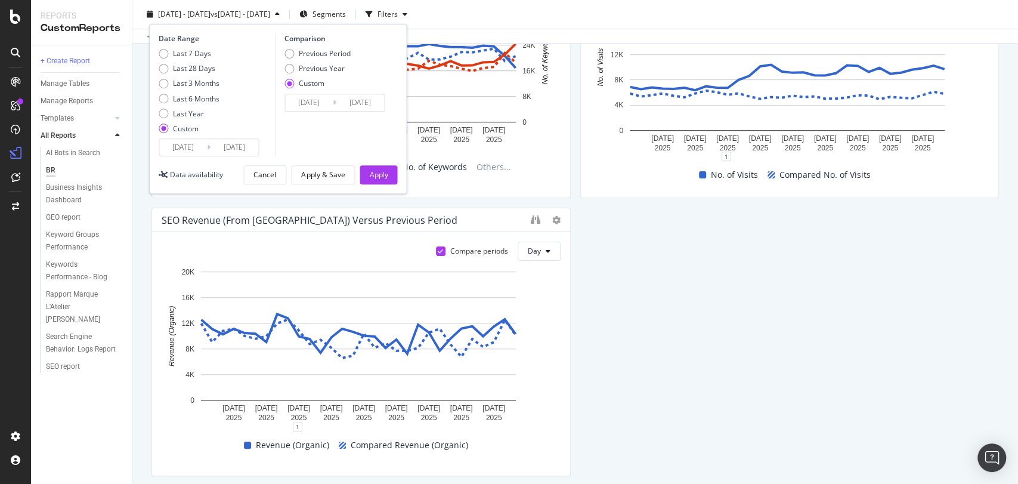
click at [320, 113] on div "Comparison Previous Period Previous Year Custom 2024/09/01 Navigate forward to …" at bounding box center [331, 94] width 113 height 123
click at [325, 66] on div "Previous Year" at bounding box center [322, 68] width 46 height 10
type input "2024/08/02"
type input "[DATE]"
click at [321, 180] on div "Apply & Save" at bounding box center [323, 174] width 44 height 17
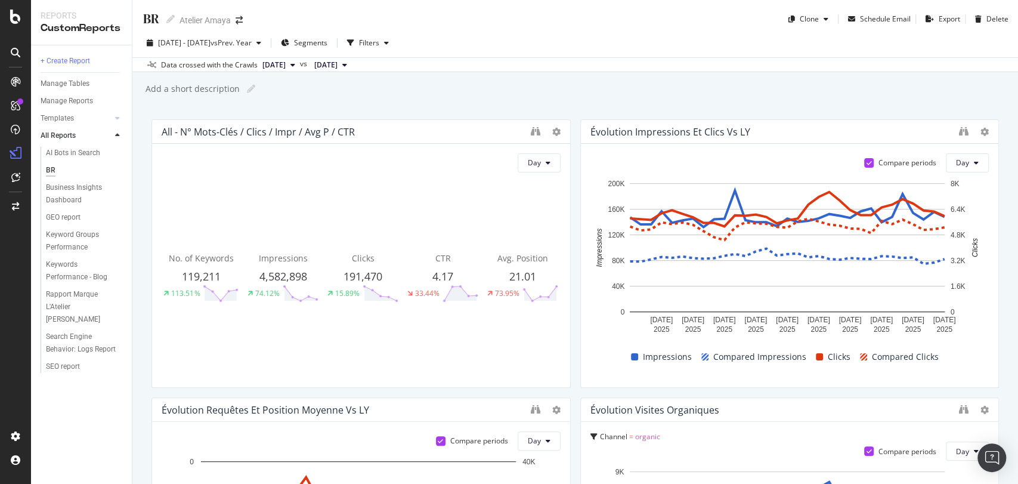
click at [279, 32] on div "2025 Aug. 1st - Aug. 31st vs Prev. Year Segments Filters Data crossed with the …" at bounding box center [575, 51] width 886 height 44
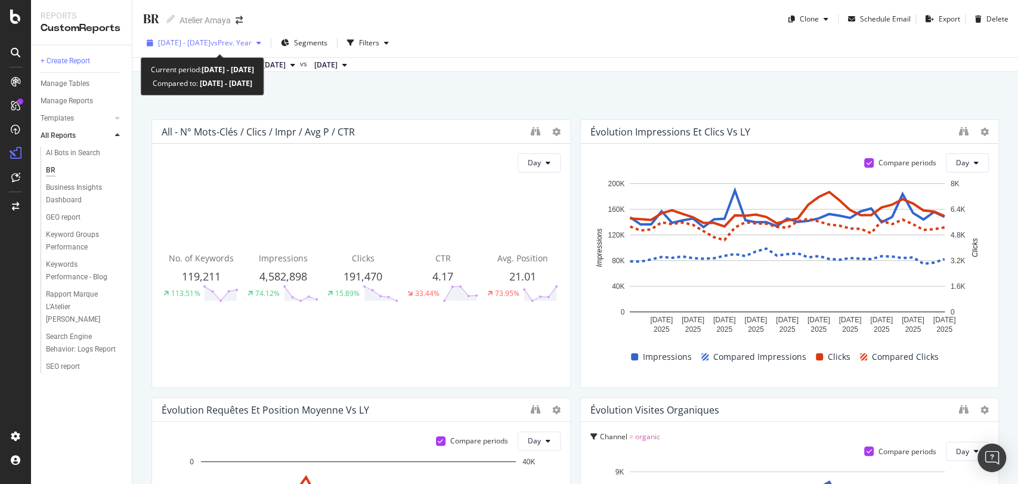
click at [252, 39] on span "vs Prev. Year" at bounding box center [231, 43] width 41 height 10
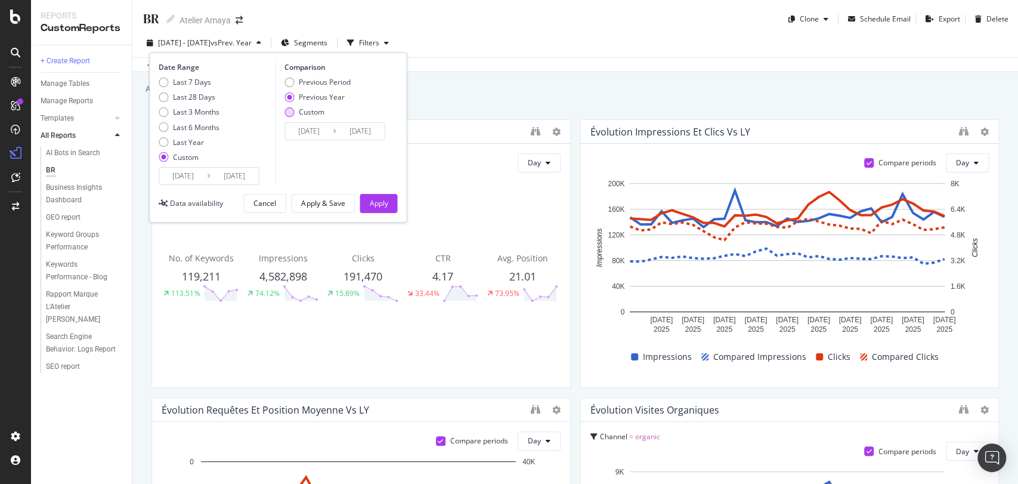
click at [298, 112] on div "Custom" at bounding box center [318, 112] width 66 height 10
click at [307, 129] on input "2024/08/02" at bounding box center [309, 131] width 48 height 17
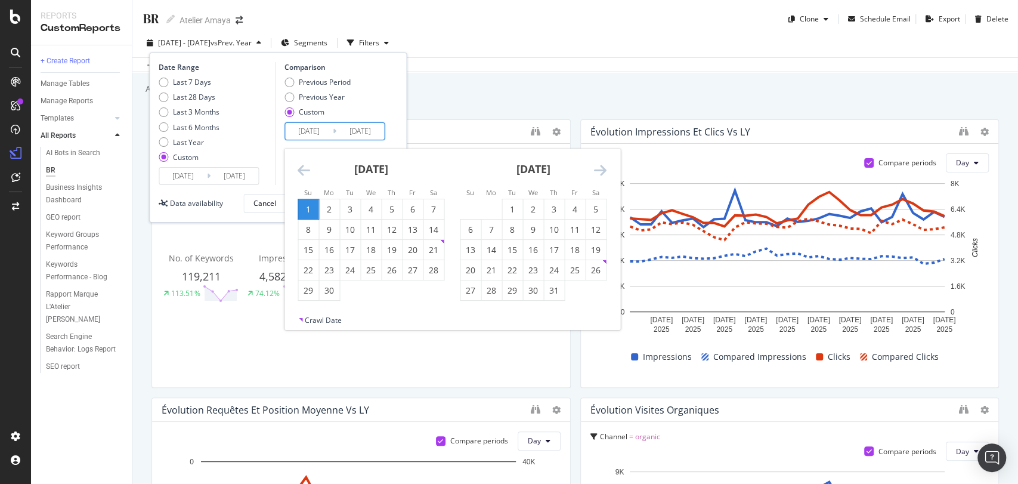
click at [298, 171] on icon "Move backward to switch to the previous month." at bounding box center [304, 170] width 13 height 14
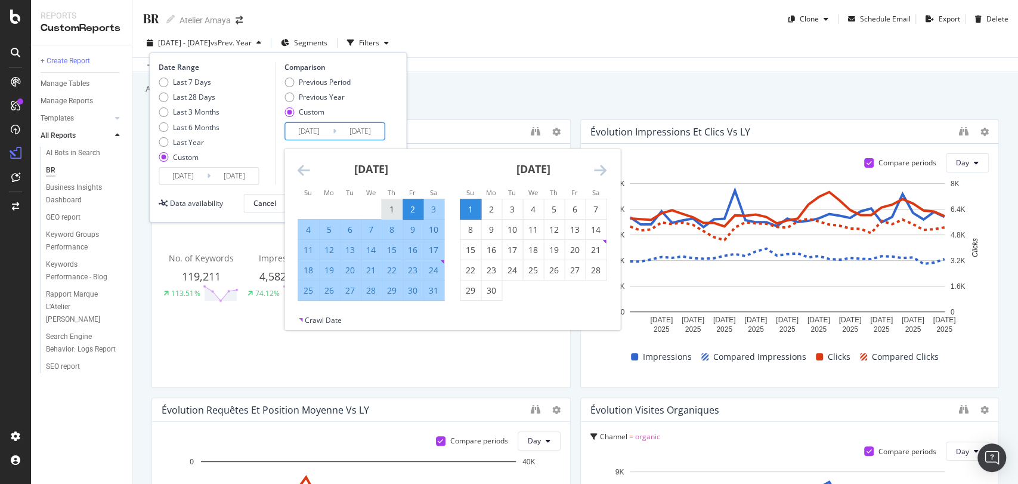
click at [397, 214] on div "1" at bounding box center [392, 209] width 20 height 12
type input "2024/08/01"
click at [437, 293] on div "31" at bounding box center [433, 291] width 20 height 12
type input "2024/08/31"
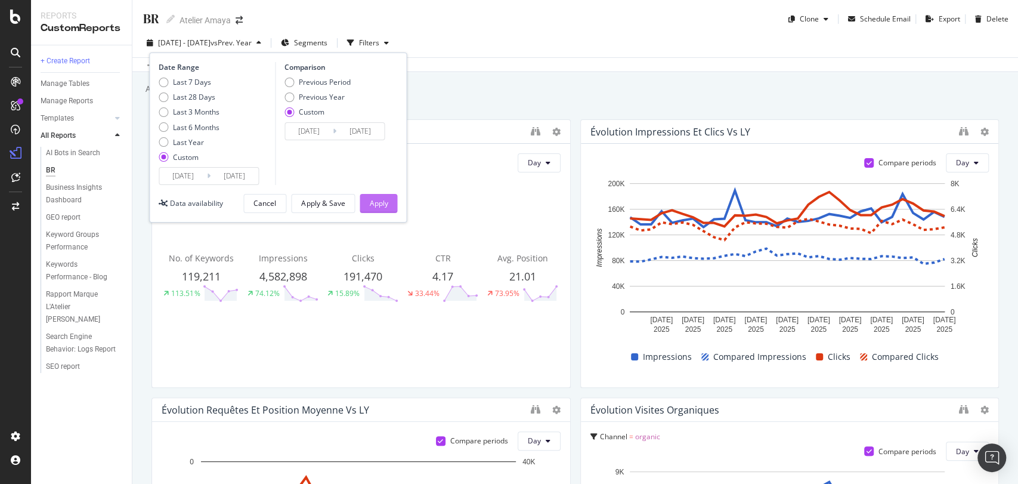
click at [392, 196] on button "Apply" at bounding box center [379, 203] width 38 height 19
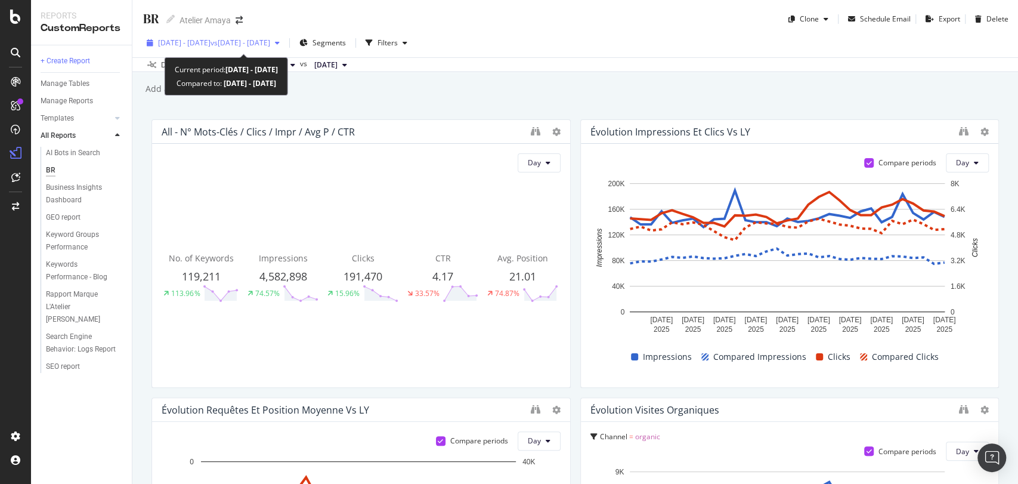
click at [270, 45] on span "vs 2024 Aug. 1st - Aug. 31st" at bounding box center [241, 43] width 60 height 10
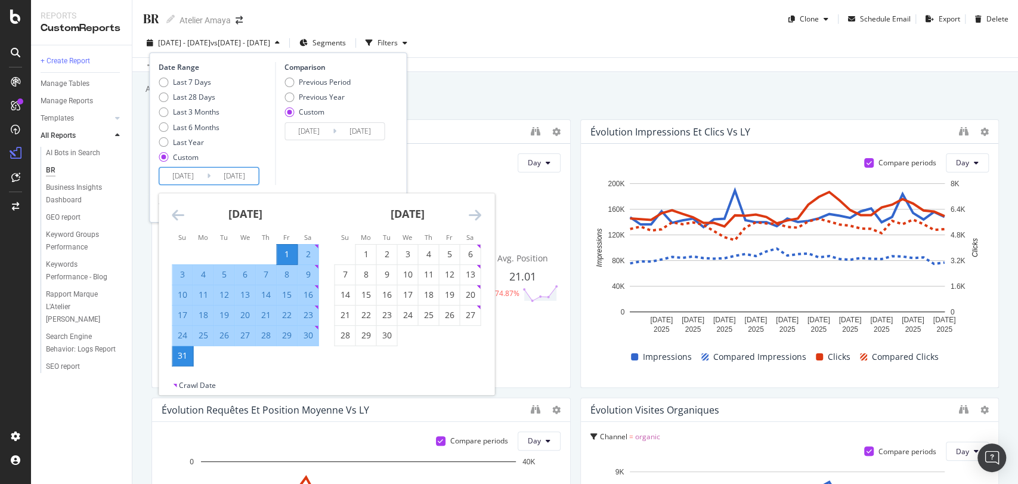
click at [196, 178] on input "2025/08/01" at bounding box center [183, 176] width 48 height 17
click at [367, 258] on div "1" at bounding box center [365, 254] width 20 height 12
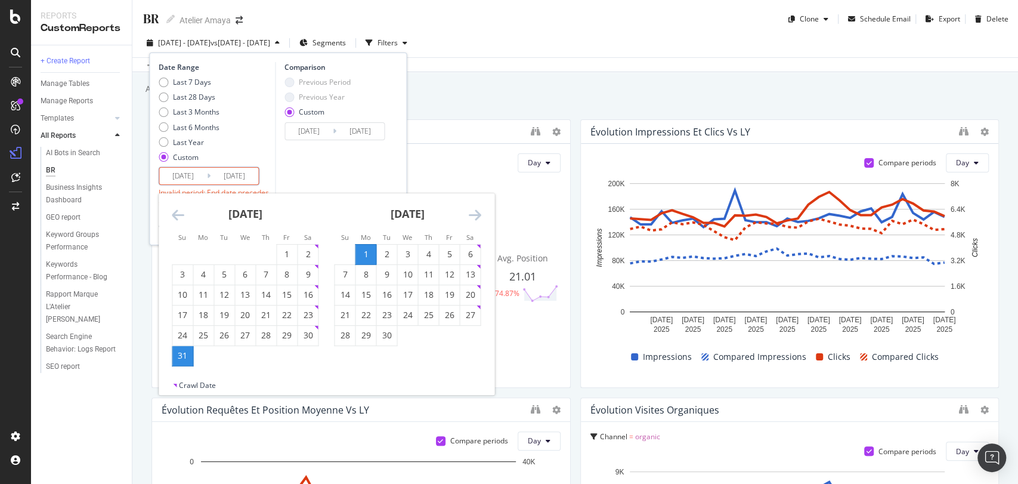
click at [172, 219] on icon "Move backward to switch to the previous month." at bounding box center [178, 215] width 13 height 14
click at [167, 219] on div "July 2025 1 2 3 4 5 6 7 8 9 10 11 12 13 14 15 16 17 18 19 20 21 22 23 24 25 26 …" at bounding box center [245, 269] width 162 height 153
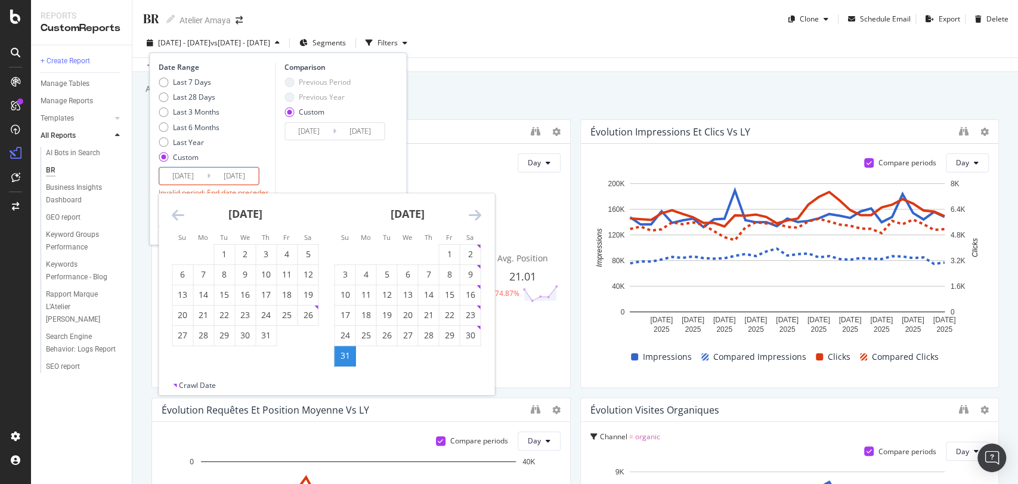
drag, startPoint x: 167, startPoint y: 219, endPoint x: 174, endPoint y: 219, distance: 7.2
click at [174, 219] on div "June 2025 1 2 3 4 5 6 7 8 9 10 11 12 13 14 15 16 17 18 19 20 21 22 23 24 25 26 …" at bounding box center [326, 286] width 335 height 187
click at [174, 219] on icon "Move backward to switch to the previous month." at bounding box center [178, 215] width 13 height 14
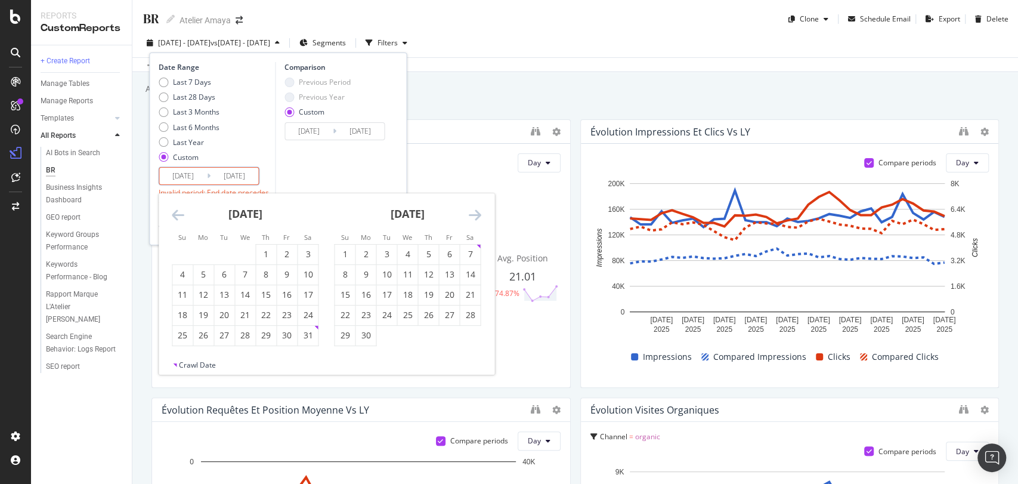
click at [174, 219] on icon "Move backward to switch to the previous month." at bounding box center [178, 215] width 13 height 14
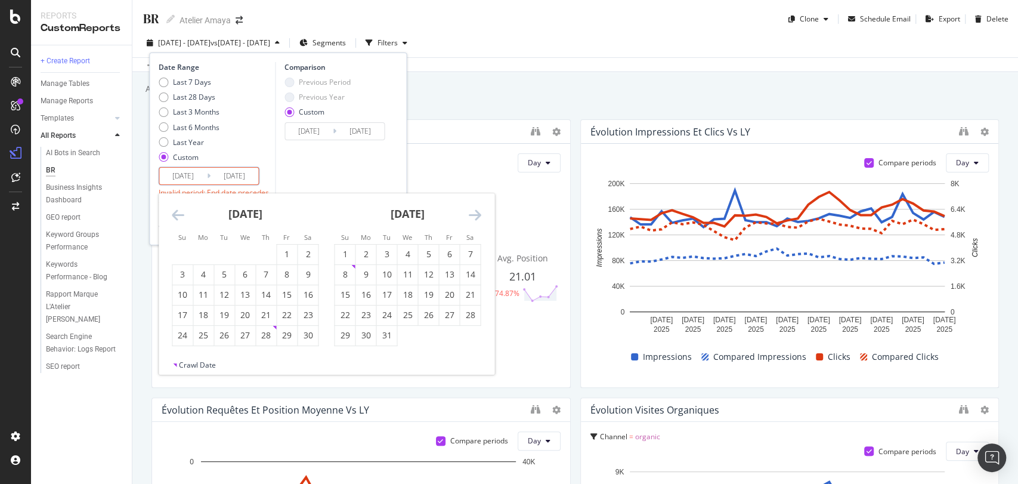
click at [174, 219] on icon "Move backward to switch to the previous month." at bounding box center [178, 215] width 13 height 14
click at [345, 249] on div "1" at bounding box center [345, 254] width 20 height 12
type input "2024/09/01"
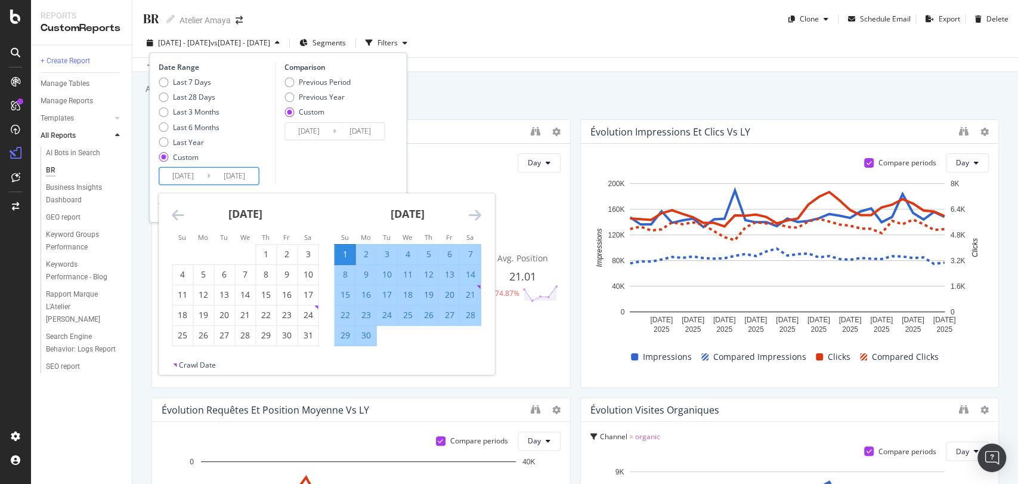
click at [368, 342] on div "30" at bounding box center [365, 336] width 20 height 20
type input "2024/09/30"
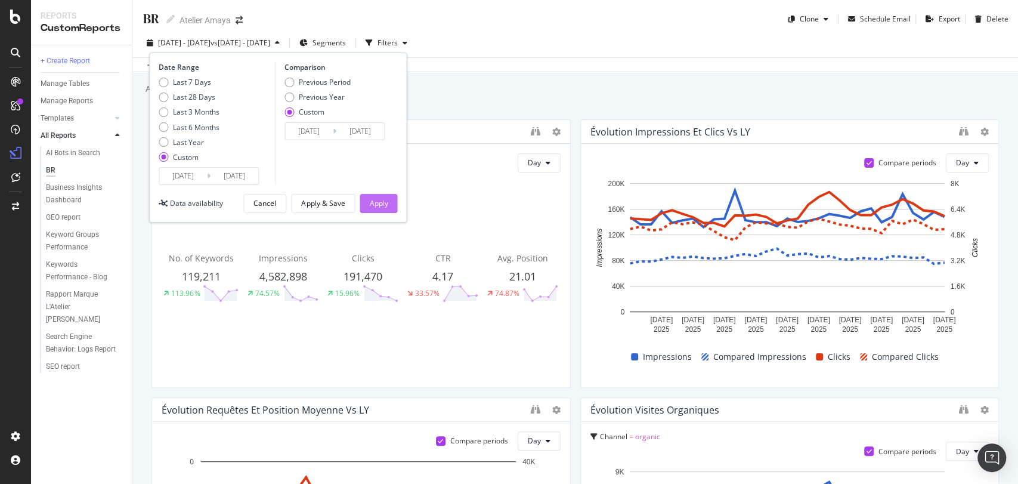
click at [381, 204] on div "Apply" at bounding box center [378, 203] width 18 height 10
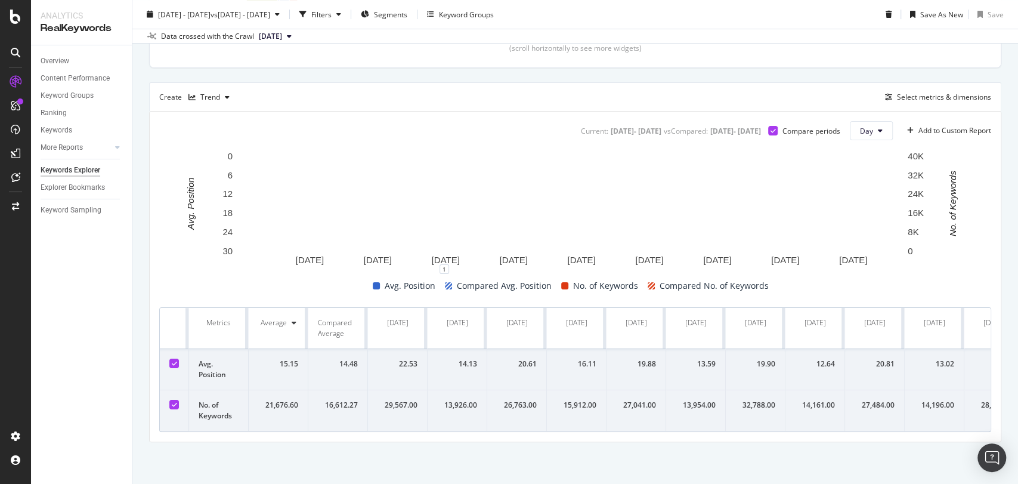
scroll to position [332, 0]
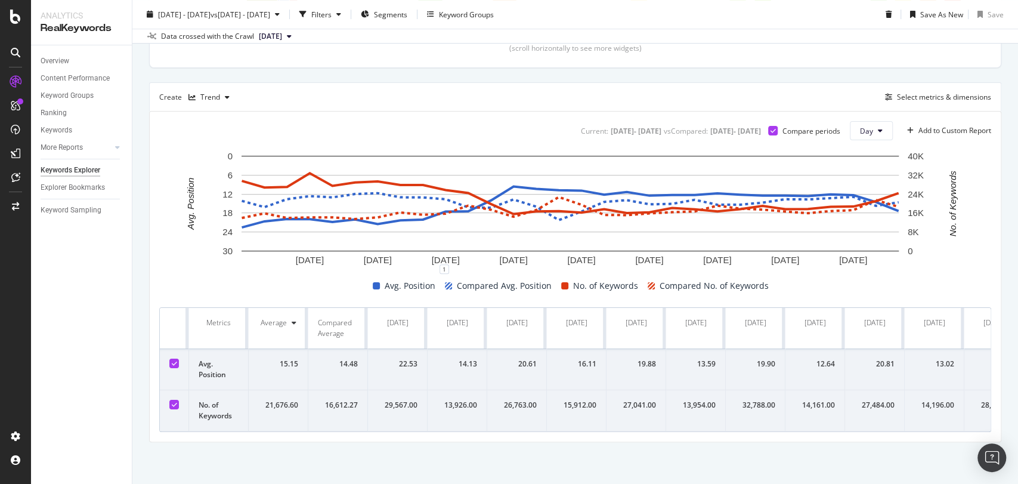
click at [262, 101] on div "Create Trend Select metrics & dimensions" at bounding box center [575, 96] width 852 height 29
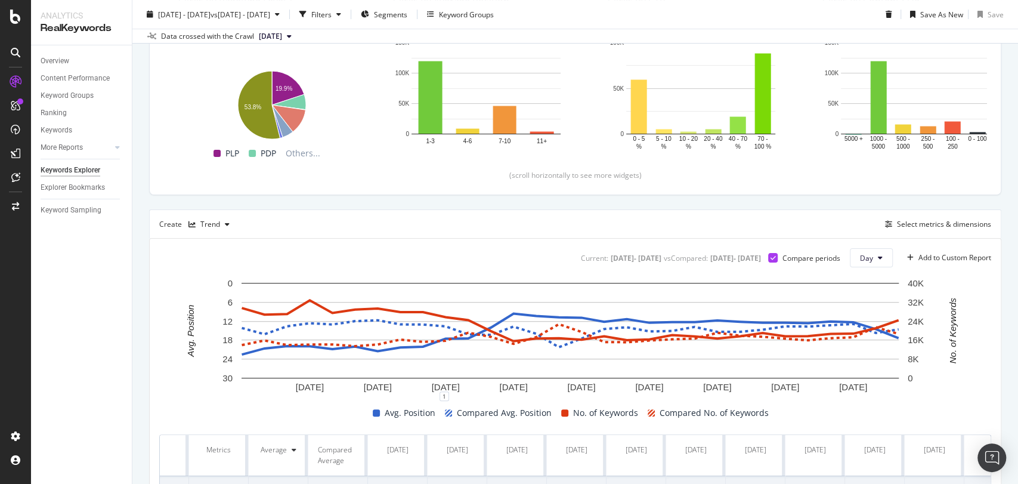
scroll to position [0, 0]
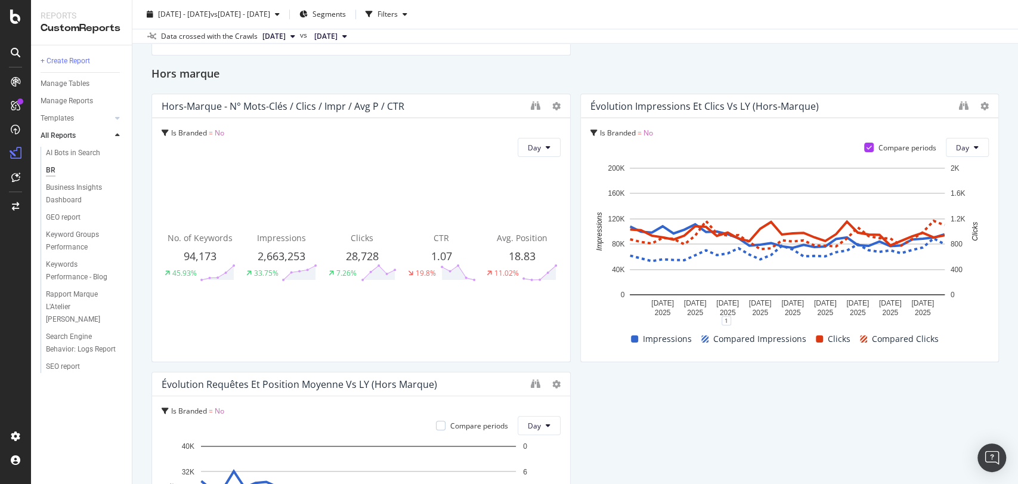
scroll to position [889, 0]
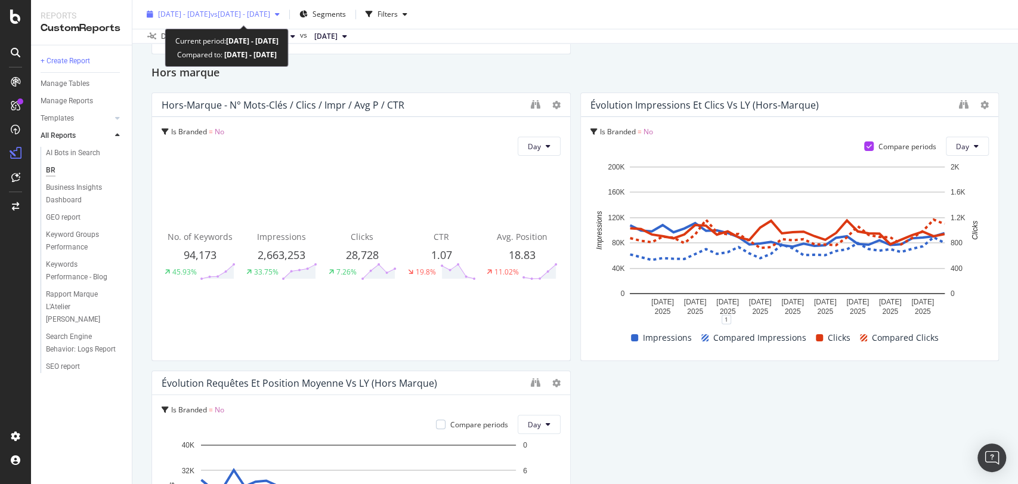
click at [270, 16] on span "vs 2024 Sep. 1st - Sep. 30th" at bounding box center [241, 14] width 60 height 10
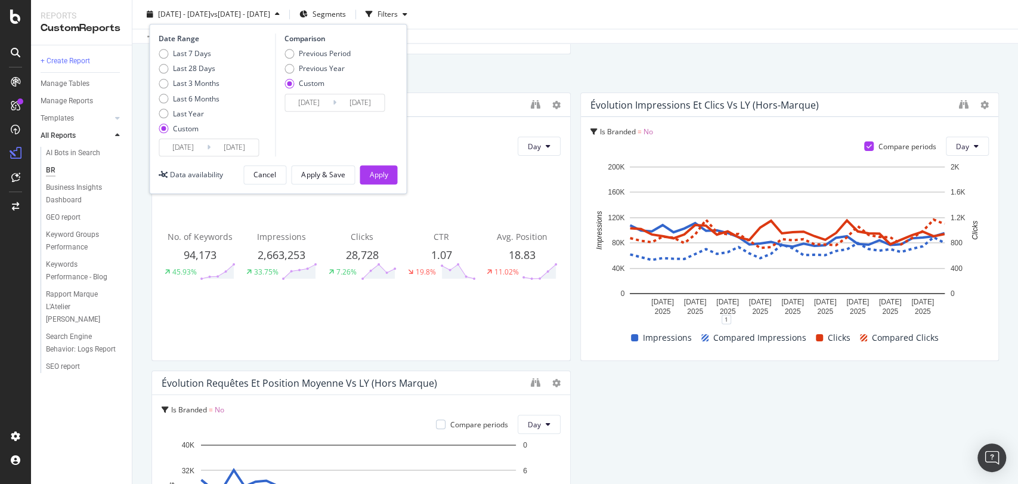
click at [187, 157] on div "Date Range Last 7 Days Last 28 Days Last 3 Months Last 6 Months Last Year Custo…" at bounding box center [278, 109] width 258 height 170
click at [186, 156] on div "2025/09/01 Navigate forward to interact with the calendar and select a date. Pr…" at bounding box center [209, 147] width 100 height 18
click at [186, 152] on input "[DATE]" at bounding box center [183, 147] width 48 height 17
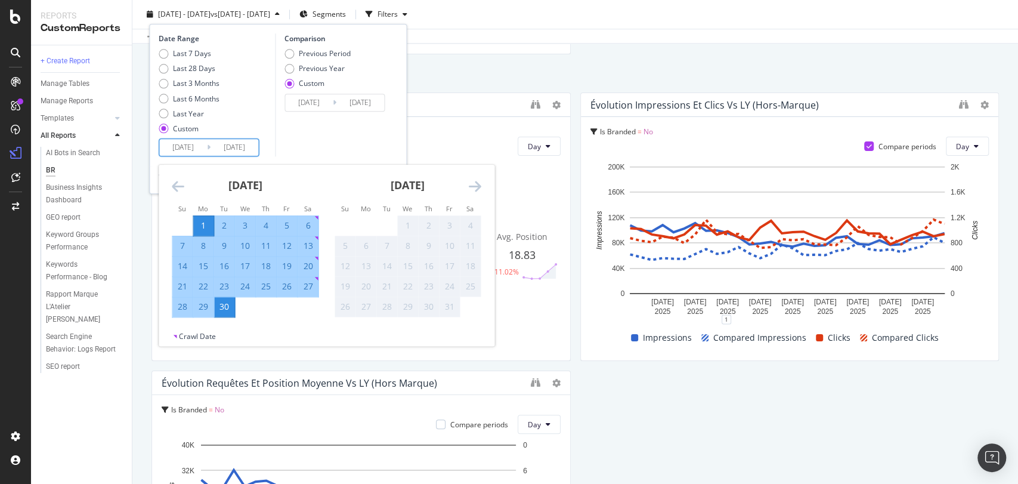
click at [174, 188] on icon "Move backward to switch to the previous month." at bounding box center [178, 186] width 13 height 14
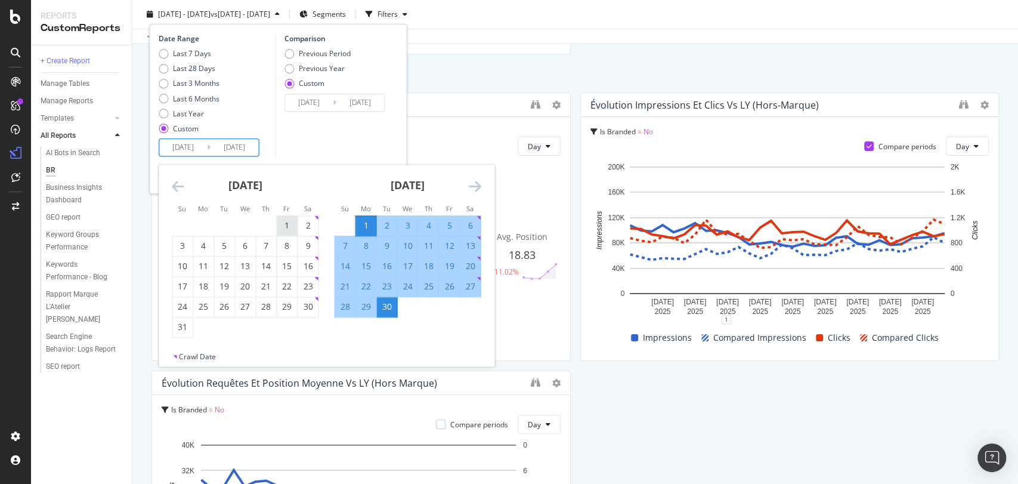
click at [285, 220] on div "1" at bounding box center [287, 226] width 20 height 12
type input "2025/08/01"
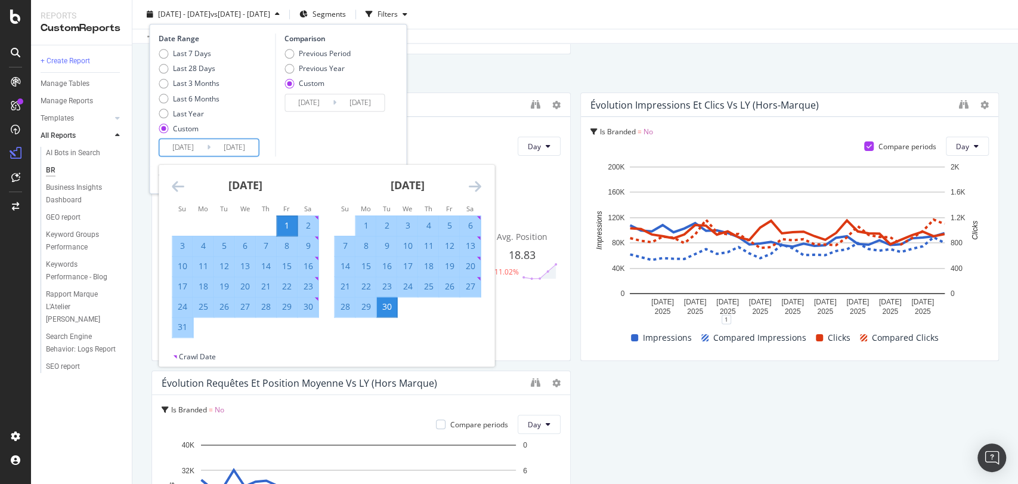
click at [184, 328] on div "31" at bounding box center [182, 327] width 20 height 12
type input "2025/08/31"
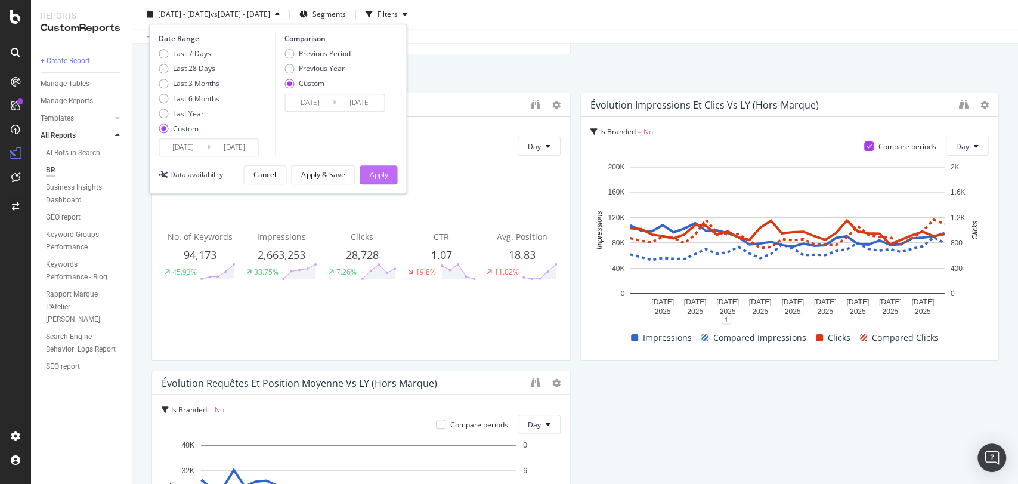
click at [374, 170] on div "Apply" at bounding box center [378, 174] width 18 height 10
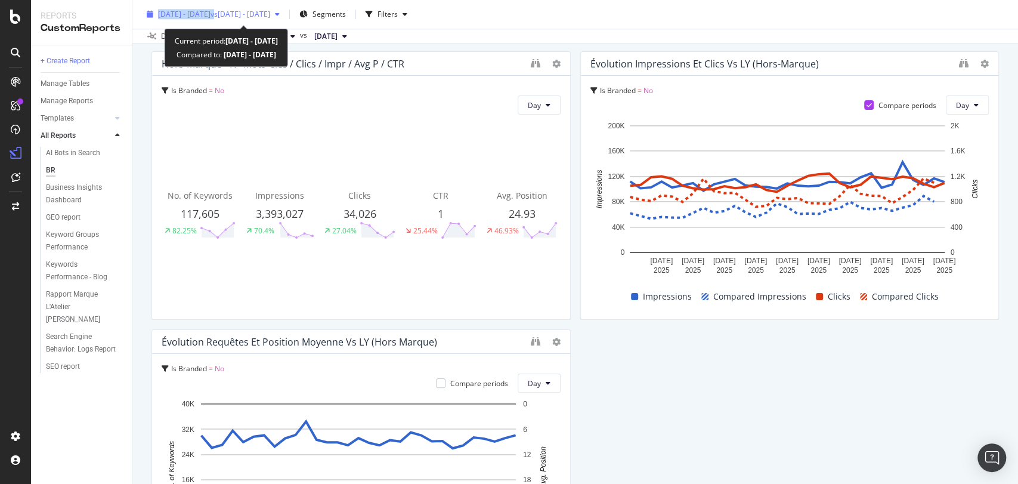
scroll to position [921, 0]
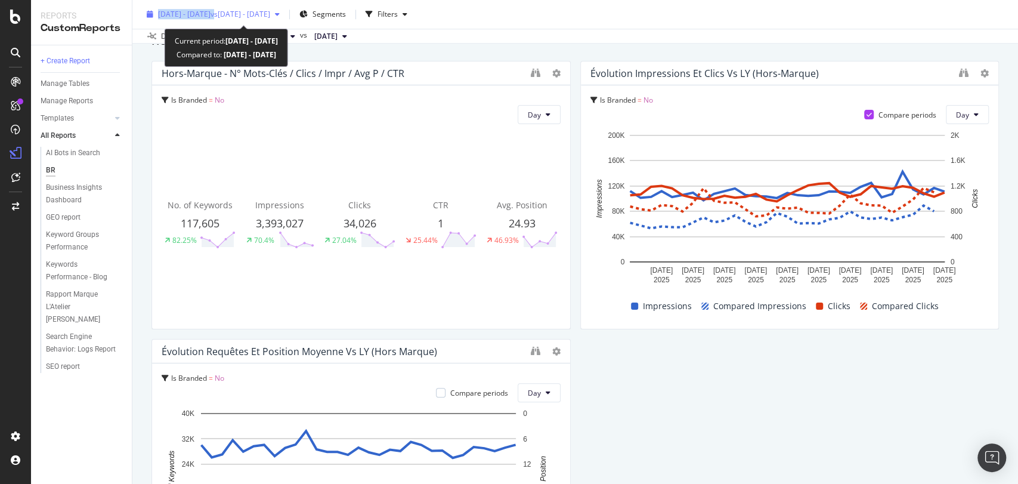
drag, startPoint x: 253, startPoint y: 4, endPoint x: 237, endPoint y: 13, distance: 18.2
click at [237, 13] on div "2025 Aug. 1st - Aug. 31st vs 2024 Sep. 1st - Sep. 30th Segments Filters Data cr…" at bounding box center [575, 22] width 886 height 44
click at [211, 13] on span "2025 Aug. 1st - Aug. 31st" at bounding box center [184, 14] width 52 height 10
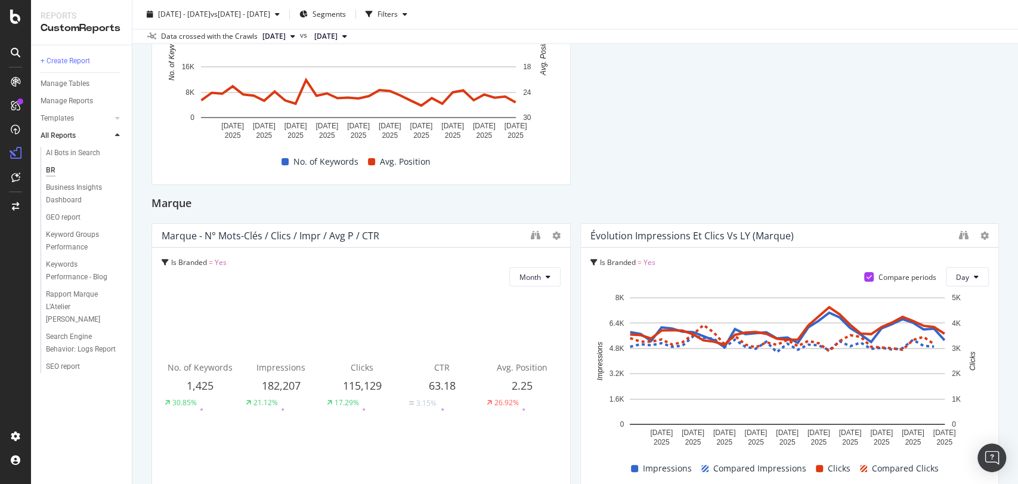
scroll to position [1346, 0]
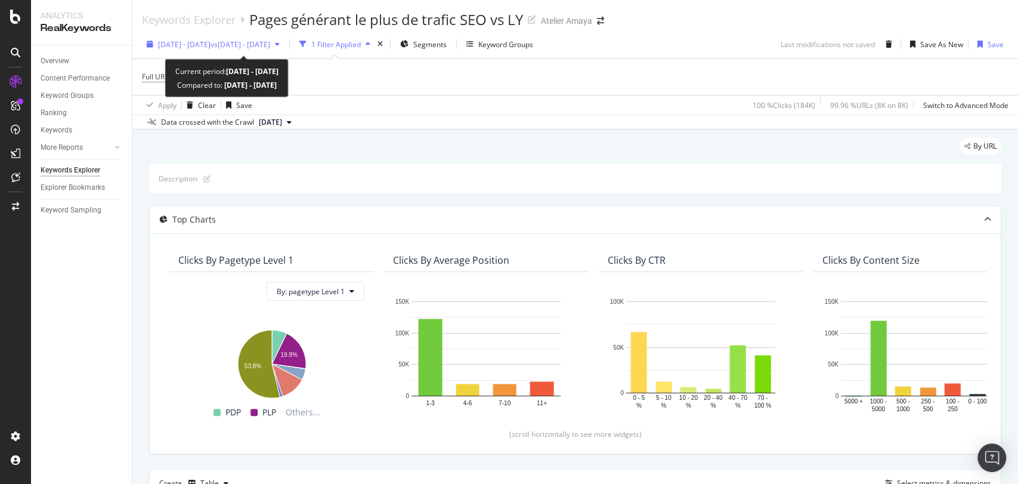
click at [285, 36] on div "[DATE] - [DATE] vs [DATE] - [DATE]" at bounding box center [213, 44] width 143 height 18
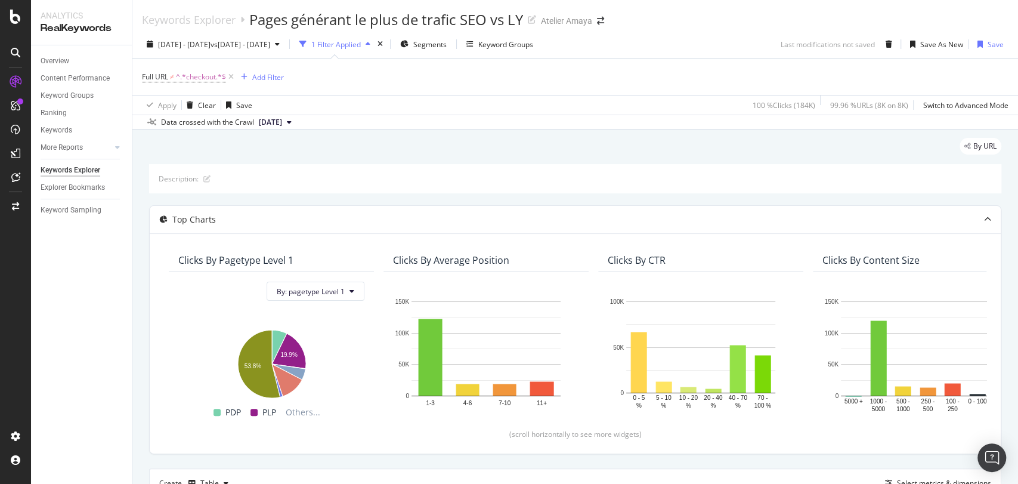
click at [506, 148] on div "By URL" at bounding box center [575, 151] width 852 height 26
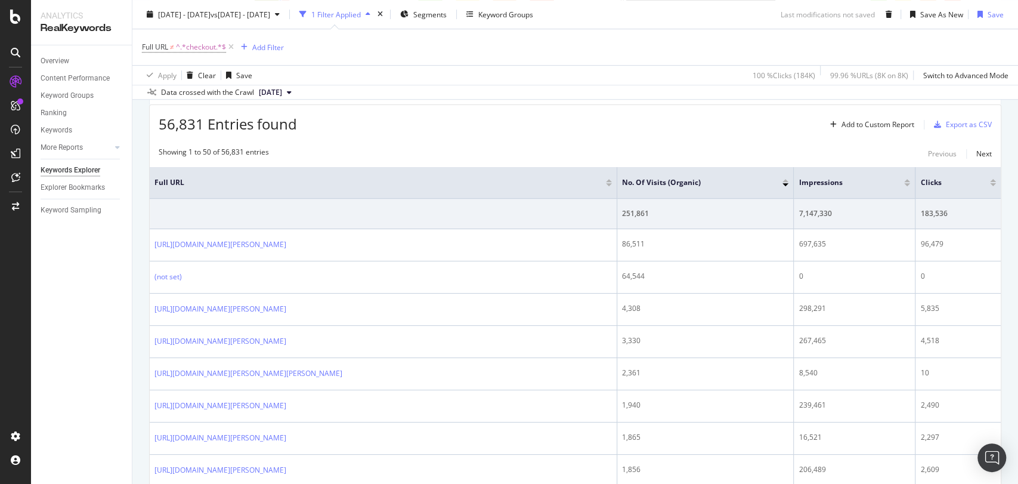
scroll to position [353, 0]
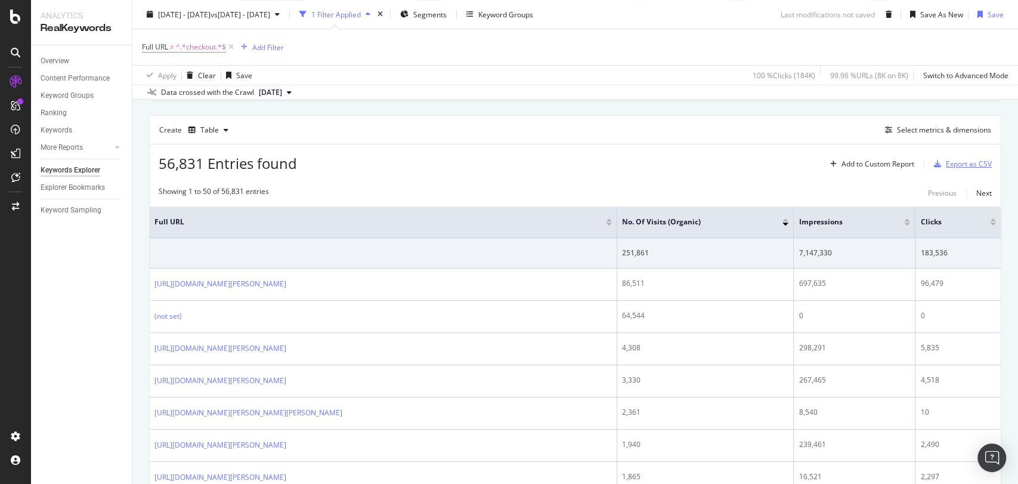
click at [975, 168] on div "Export as CSV" at bounding box center [969, 164] width 46 height 10
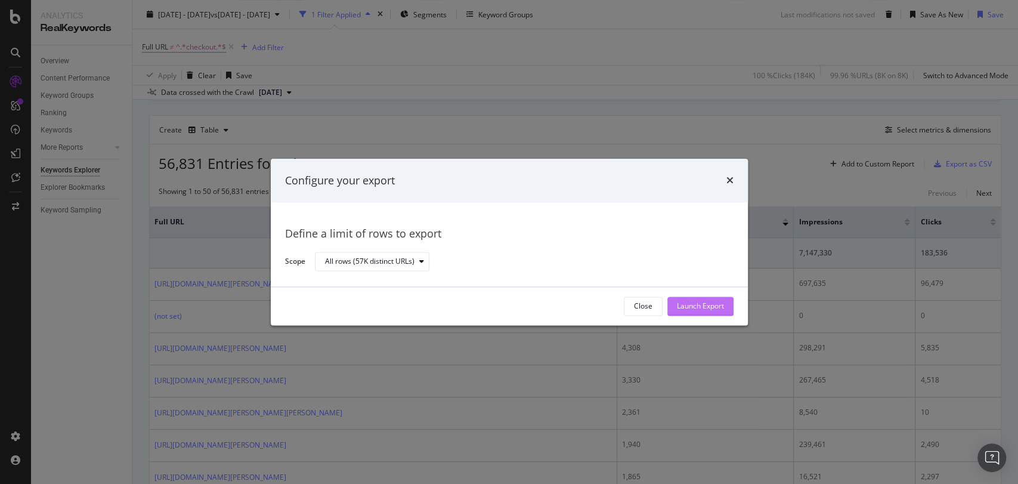
click at [693, 304] on div "Launch Export" at bounding box center [700, 306] width 47 height 10
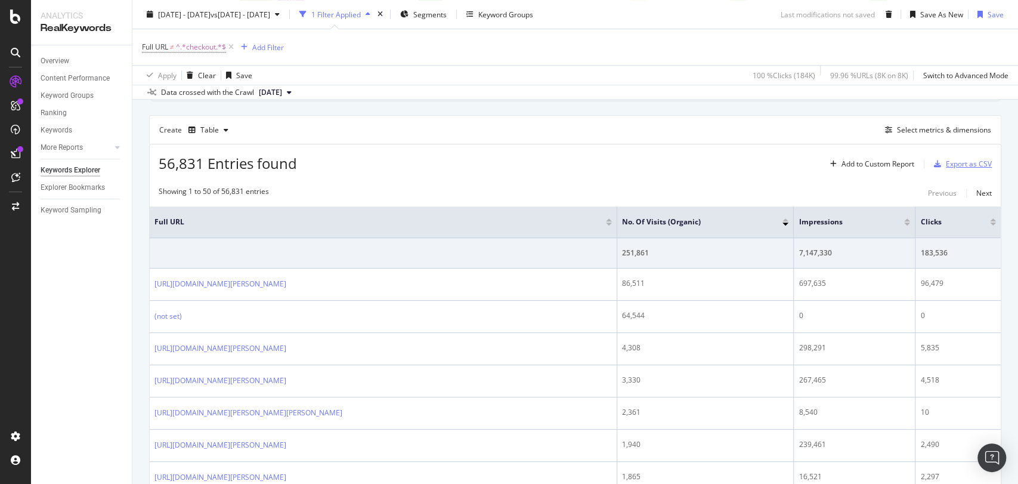
click at [955, 168] on div "Export as CSV" at bounding box center [969, 164] width 46 height 10
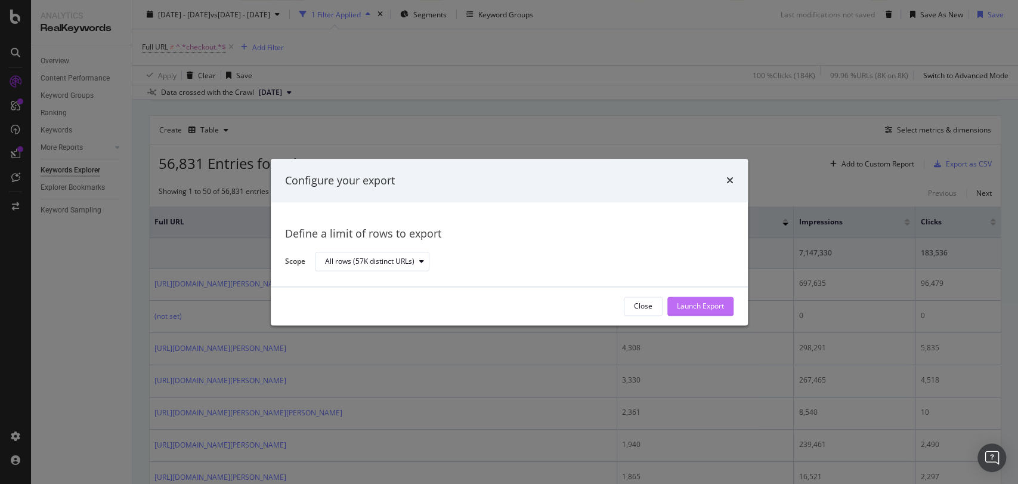
click at [690, 302] on div "Launch Export" at bounding box center [700, 306] width 47 height 10
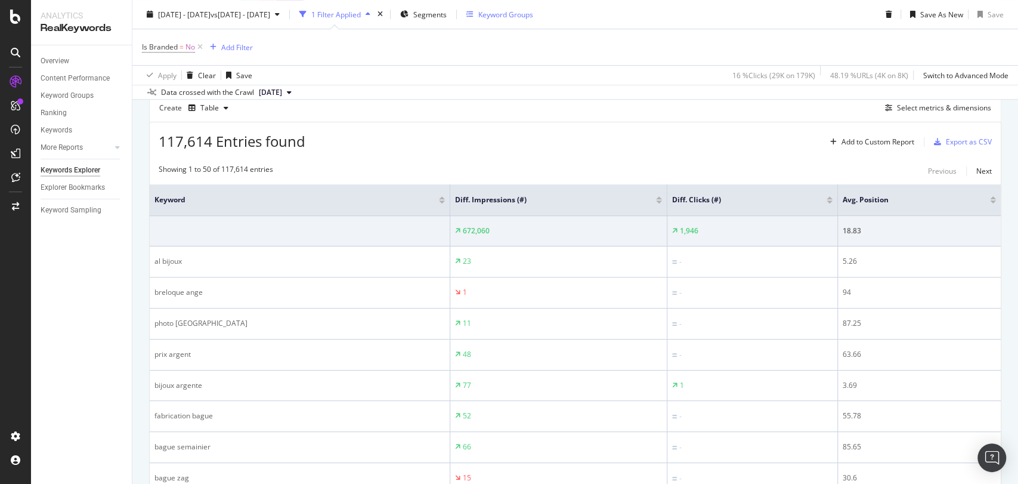
scroll to position [363, 0]
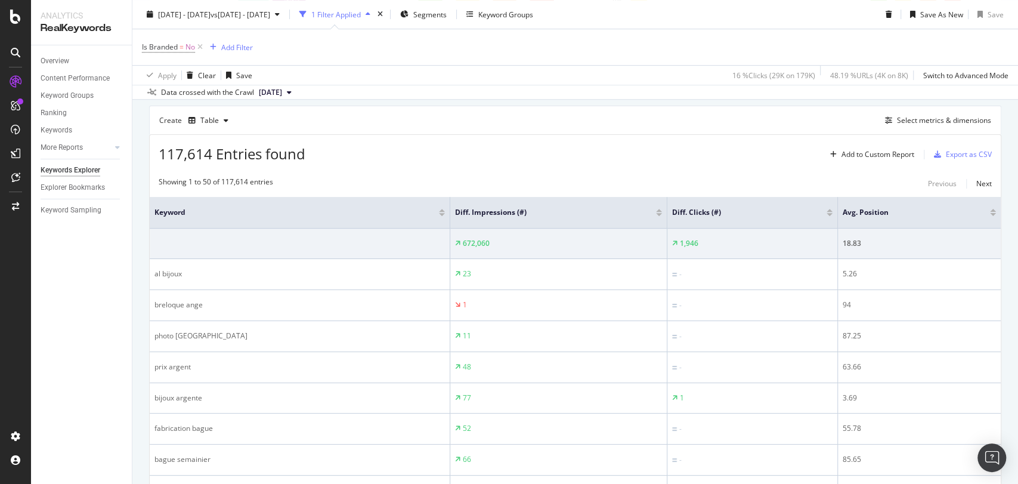
click at [504, 52] on div "Is Branded = No Add Filter" at bounding box center [575, 47] width 867 height 36
click at [932, 120] on div "Select metrics & dimensions" at bounding box center [944, 120] width 94 height 10
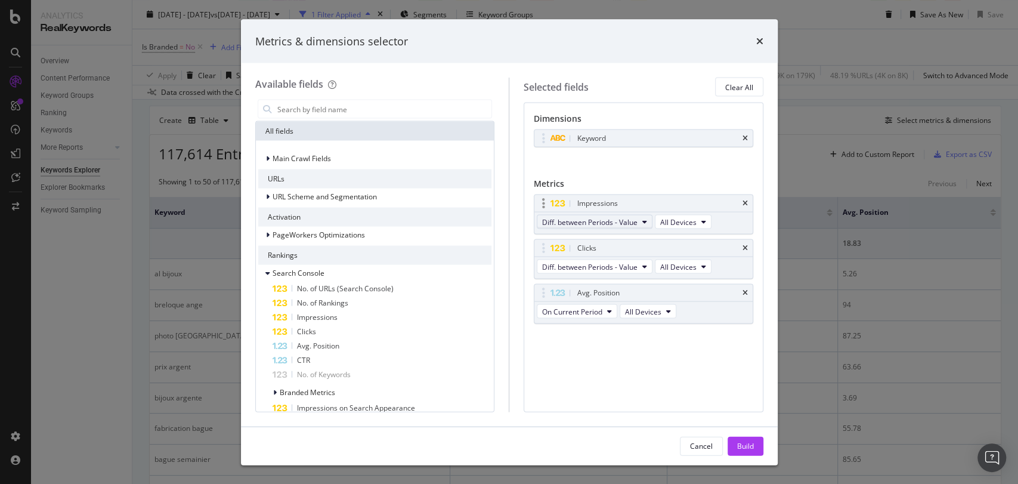
click at [577, 223] on span "Diff. between Periods - Value" at bounding box center [589, 222] width 95 height 10
click at [583, 239] on span "On Current Period" at bounding box center [604, 242] width 115 height 11
click at [585, 269] on span "Diff. between Periods - Value" at bounding box center [589, 266] width 95 height 10
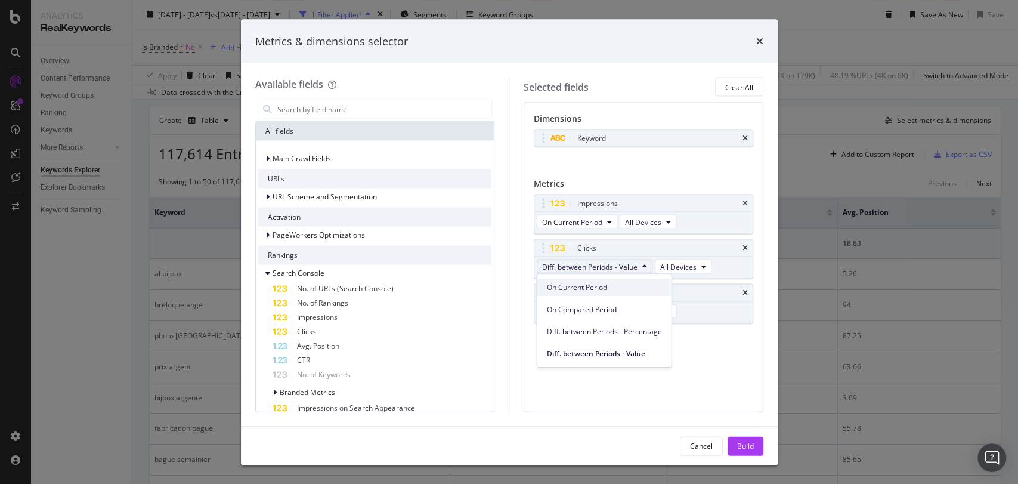
click at [585, 282] on span "On Current Period" at bounding box center [604, 287] width 115 height 11
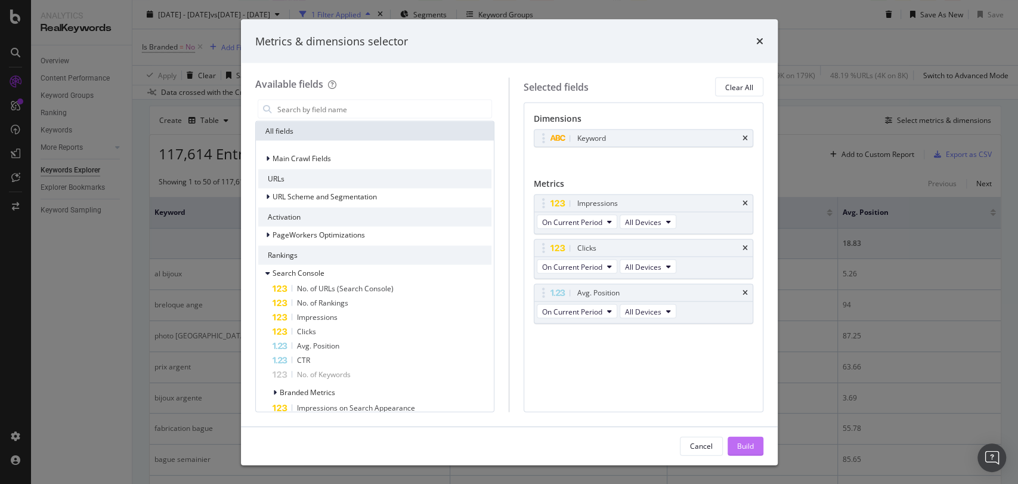
click at [740, 449] on div "Build" at bounding box center [745, 445] width 17 height 10
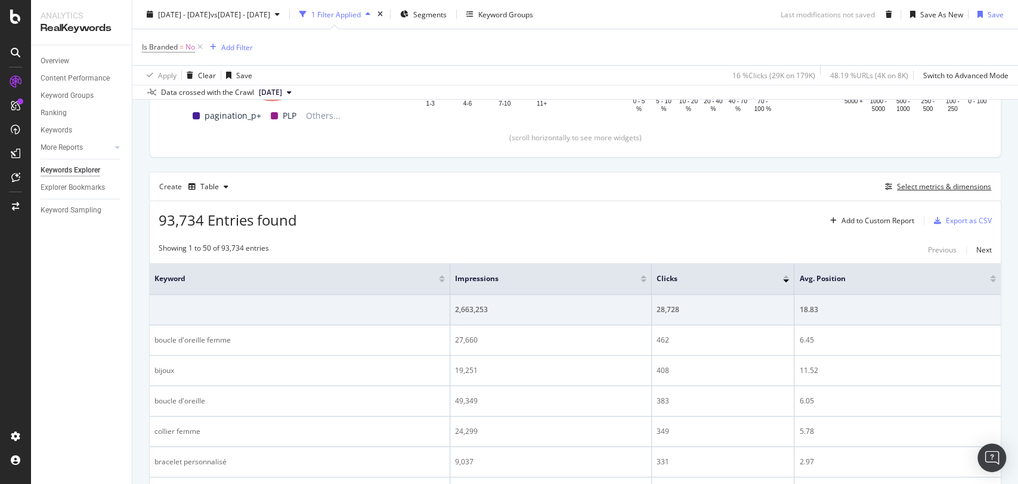
scroll to position [292, 0]
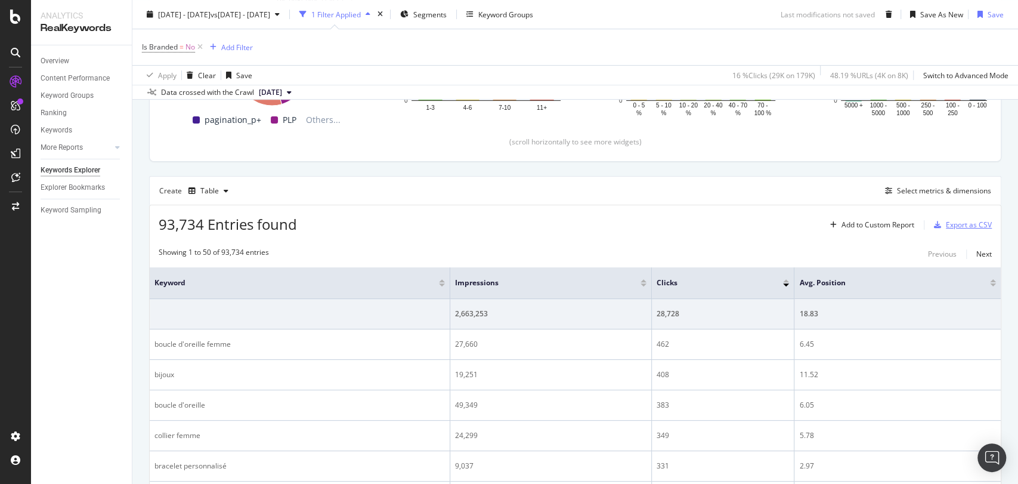
click at [960, 229] on div "Export as CSV" at bounding box center [960, 225] width 63 height 18
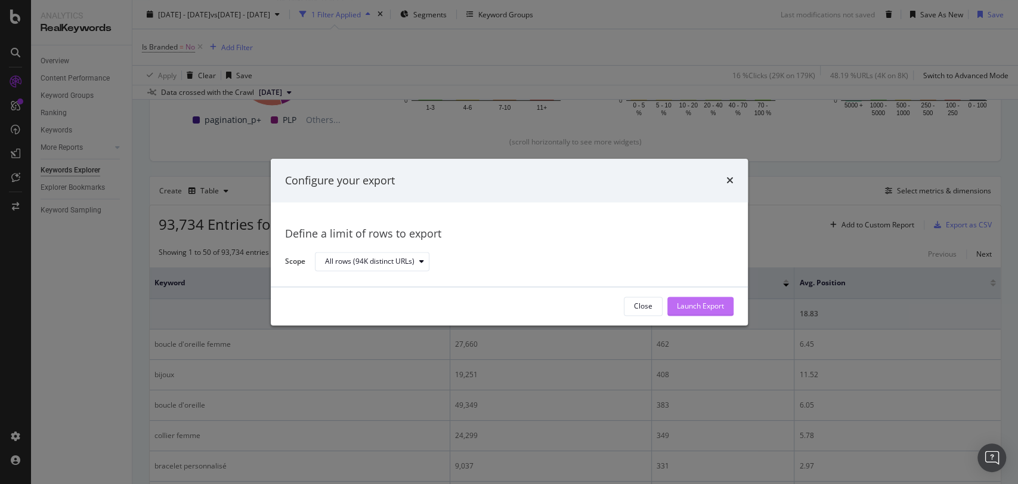
click at [708, 303] on div "Launch Export" at bounding box center [700, 306] width 47 height 10
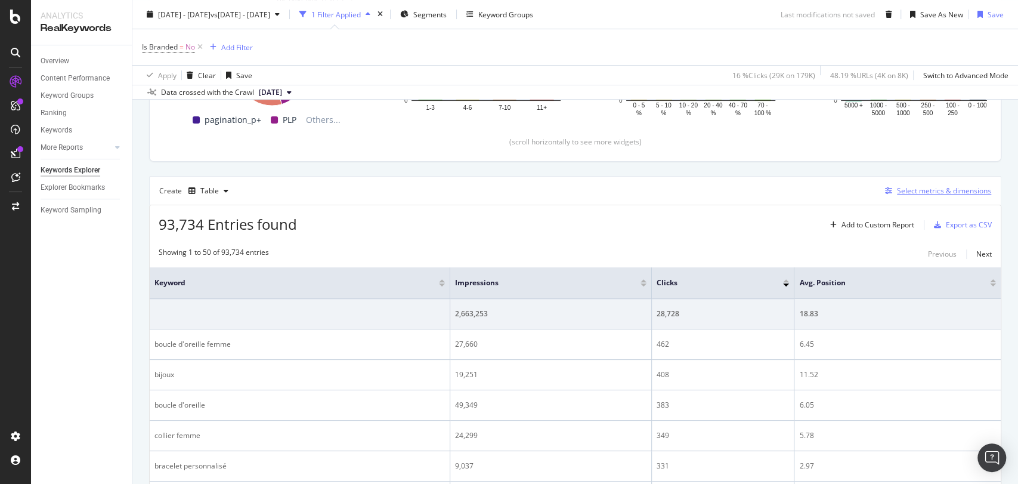
click at [942, 187] on div "Select metrics & dimensions" at bounding box center [944, 191] width 94 height 10
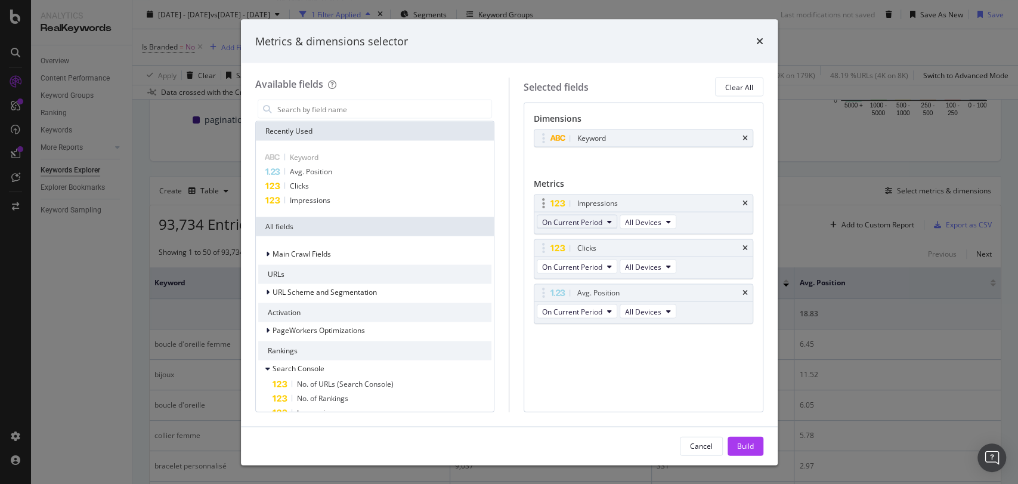
click at [580, 222] on span "On Current Period" at bounding box center [572, 222] width 60 height 10
click at [615, 305] on span "Diff. between Periods - Value" at bounding box center [604, 309] width 115 height 11
click at [601, 277] on div "On Current Period All Devices" at bounding box center [607, 267] width 147 height 21
click at [593, 265] on span "On Current Period" at bounding box center [572, 266] width 60 height 10
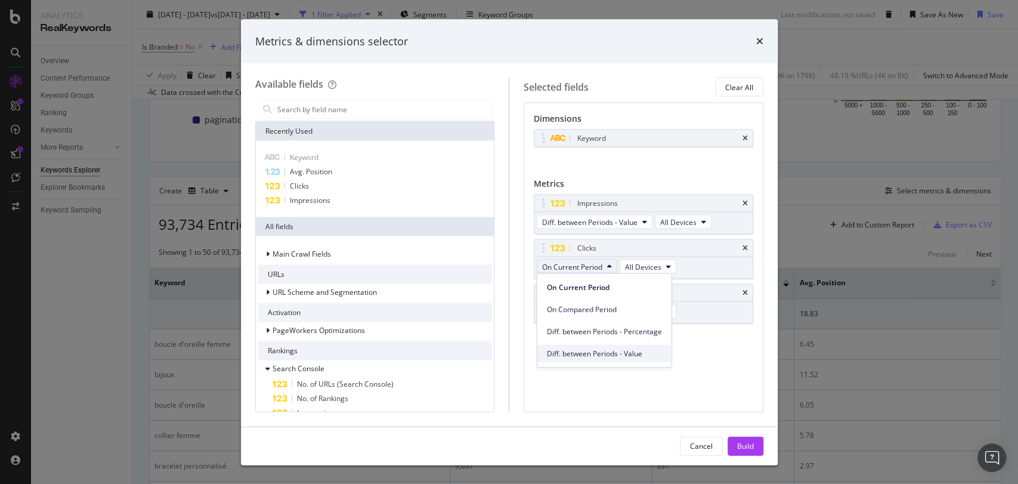
click at [618, 345] on div "Diff. between Periods - Value" at bounding box center [604, 353] width 134 height 17
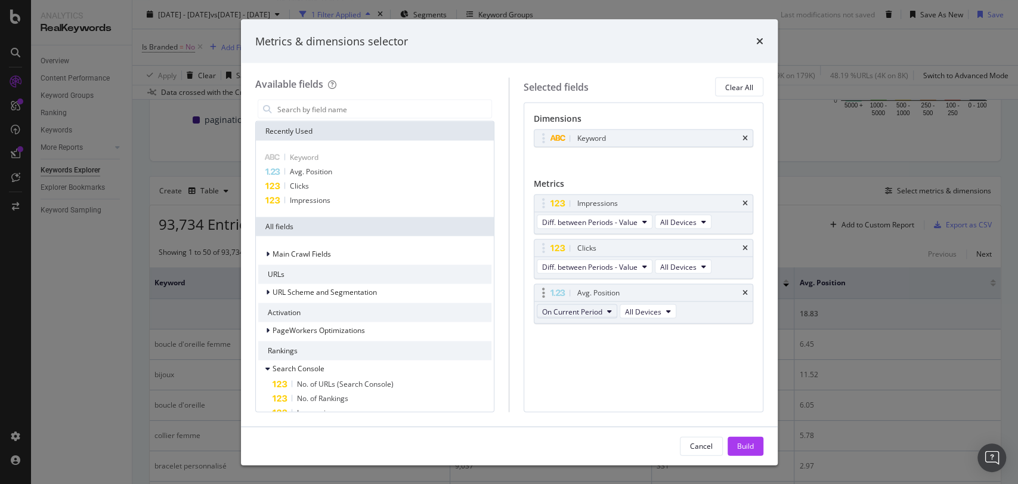
click at [598, 308] on span "On Current Period" at bounding box center [572, 311] width 60 height 10
click at [586, 395] on span "Diff. between Periods - Value" at bounding box center [604, 397] width 115 height 11
click at [740, 443] on div "Build" at bounding box center [745, 445] width 17 height 10
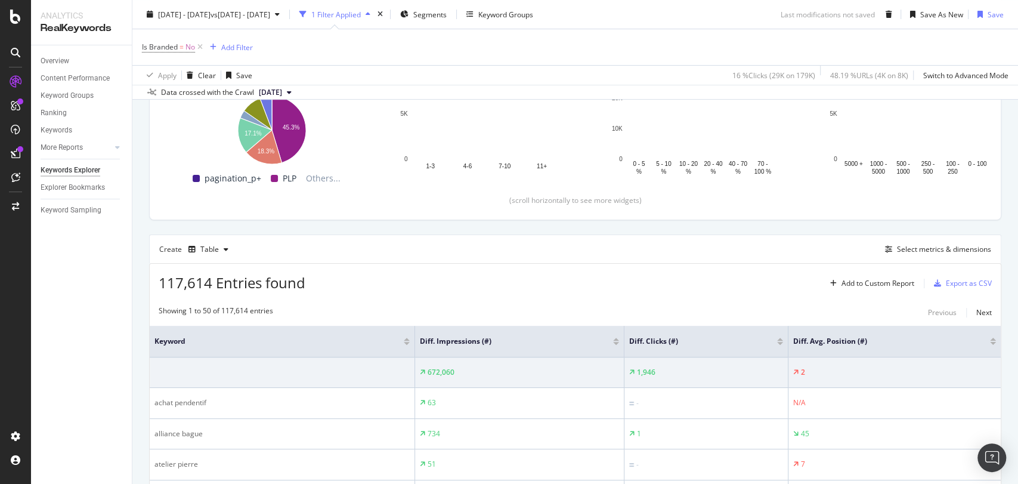
scroll to position [354, 0]
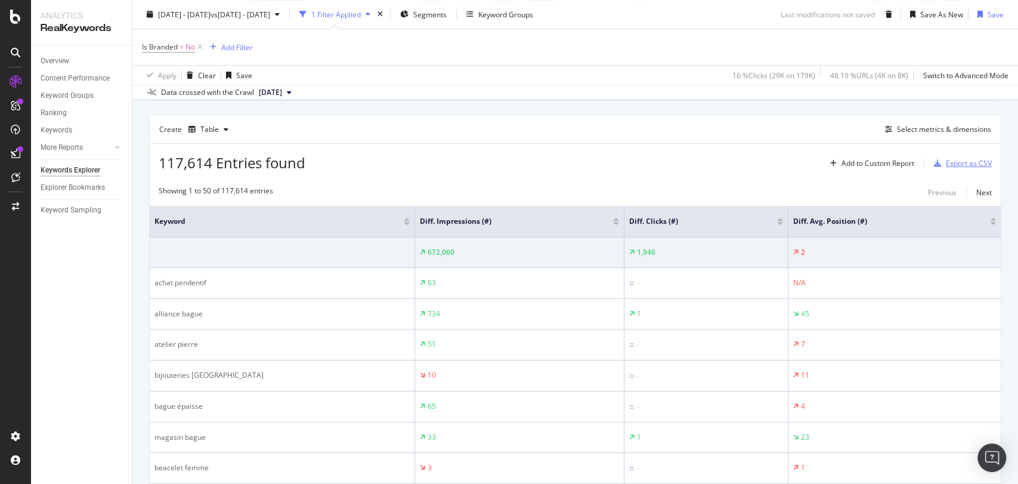
click at [959, 171] on button "Export as CSV" at bounding box center [960, 163] width 63 height 19
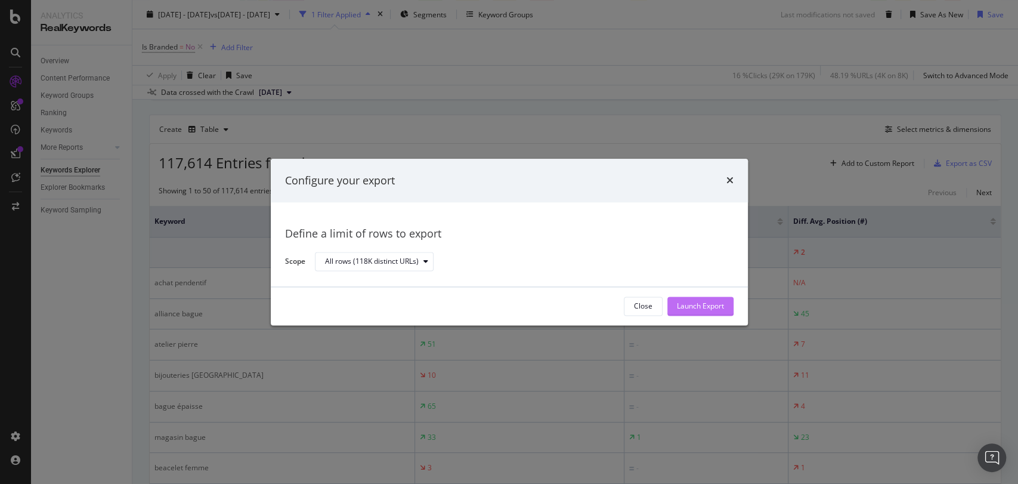
click at [688, 308] on div "Launch Export" at bounding box center [700, 306] width 47 height 10
